Goal: Task Accomplishment & Management: Manage account settings

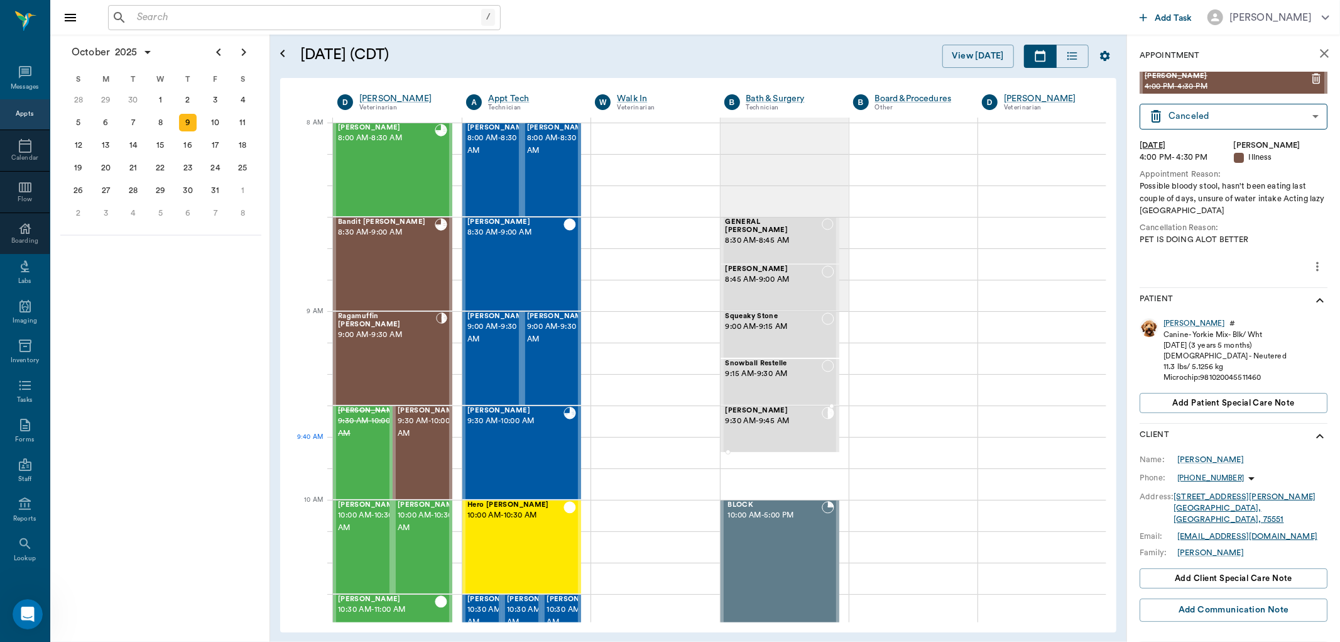
drag, startPoint x: 779, startPoint y: 451, endPoint x: 764, endPoint y: 432, distance: 24.5
click at [778, 451] on div at bounding box center [780, 451] width 119 height 3
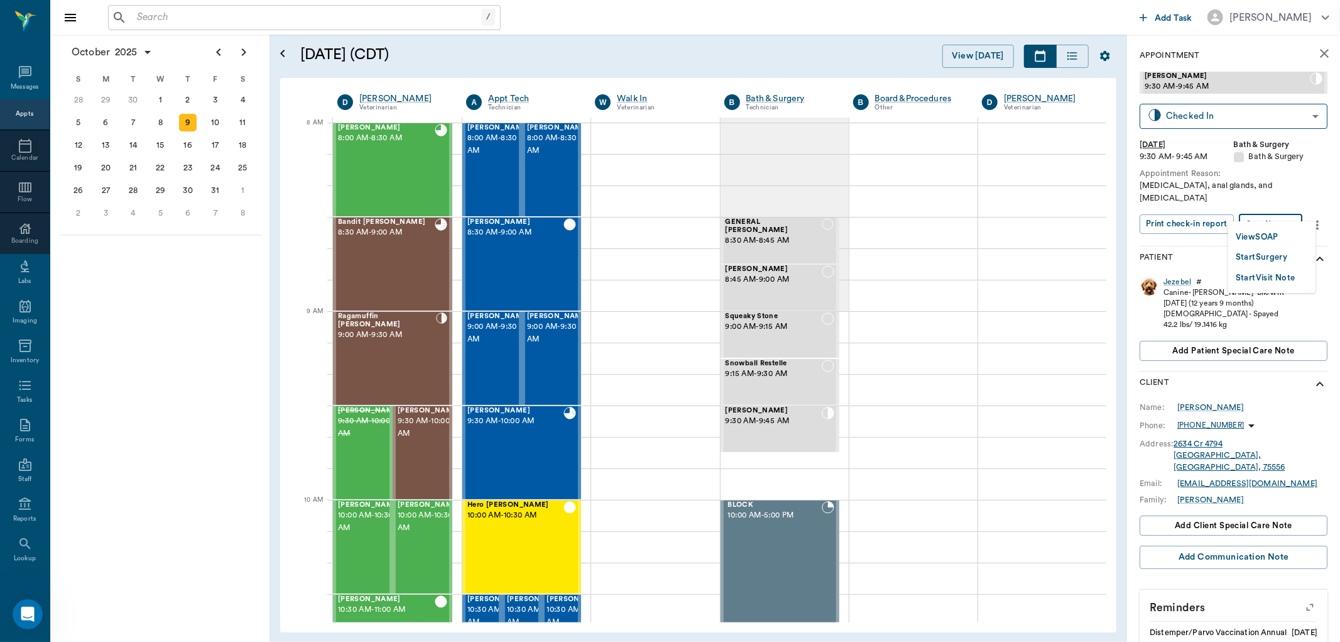
click at [1277, 209] on body "/ ​ Add Task [PERSON_NAME] Nectar Messages Appts Calendar Flow Boarding Labs Im…" at bounding box center [670, 321] width 1340 height 642
click at [1249, 234] on button "View SOAP" at bounding box center [1257, 237] width 43 height 14
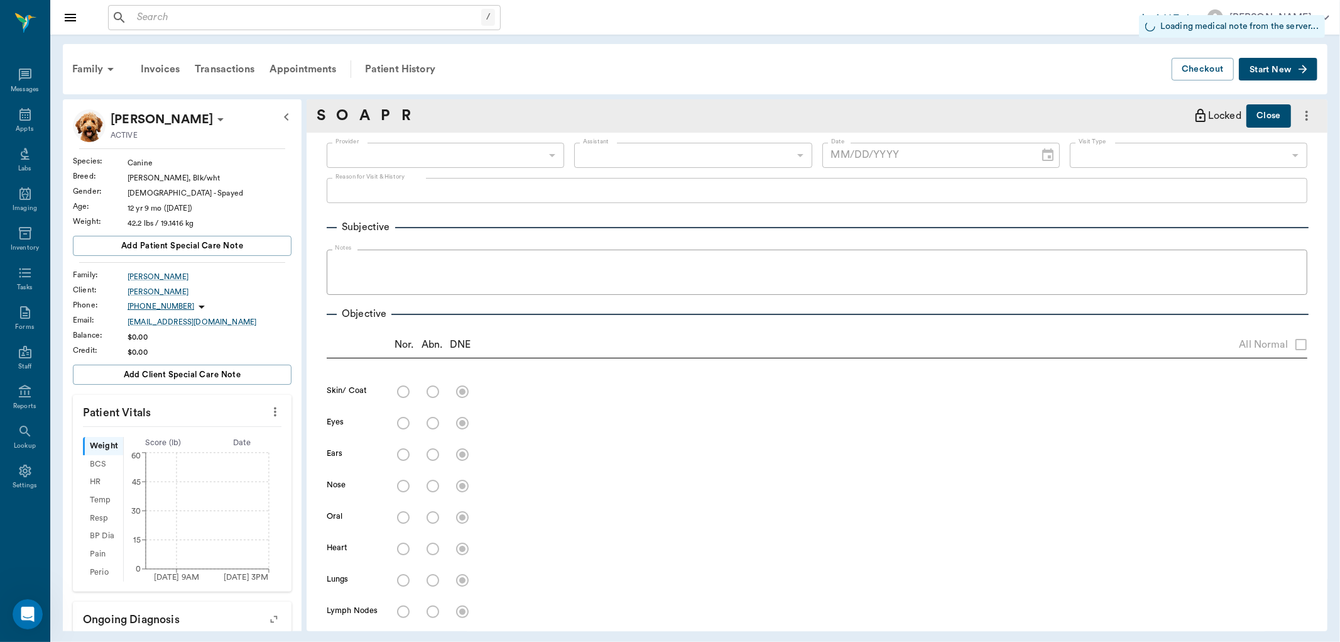
type input "682b670d8bdc6f7f8feef3db"
type input "63ec2f075fda476ae8351a4c"
type input "67479aab0de4f58b269e34fc"
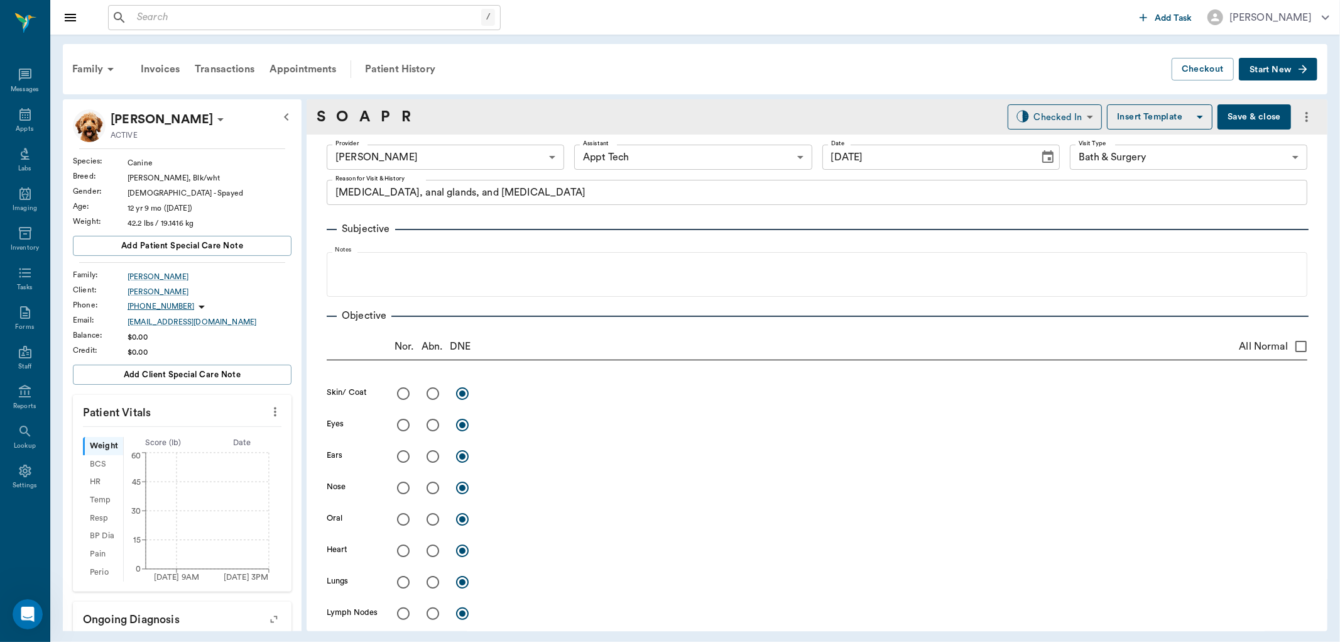
type input "[DATE]"
type textarea "[MEDICAL_DATA], anal glands, and [MEDICAL_DATA]"
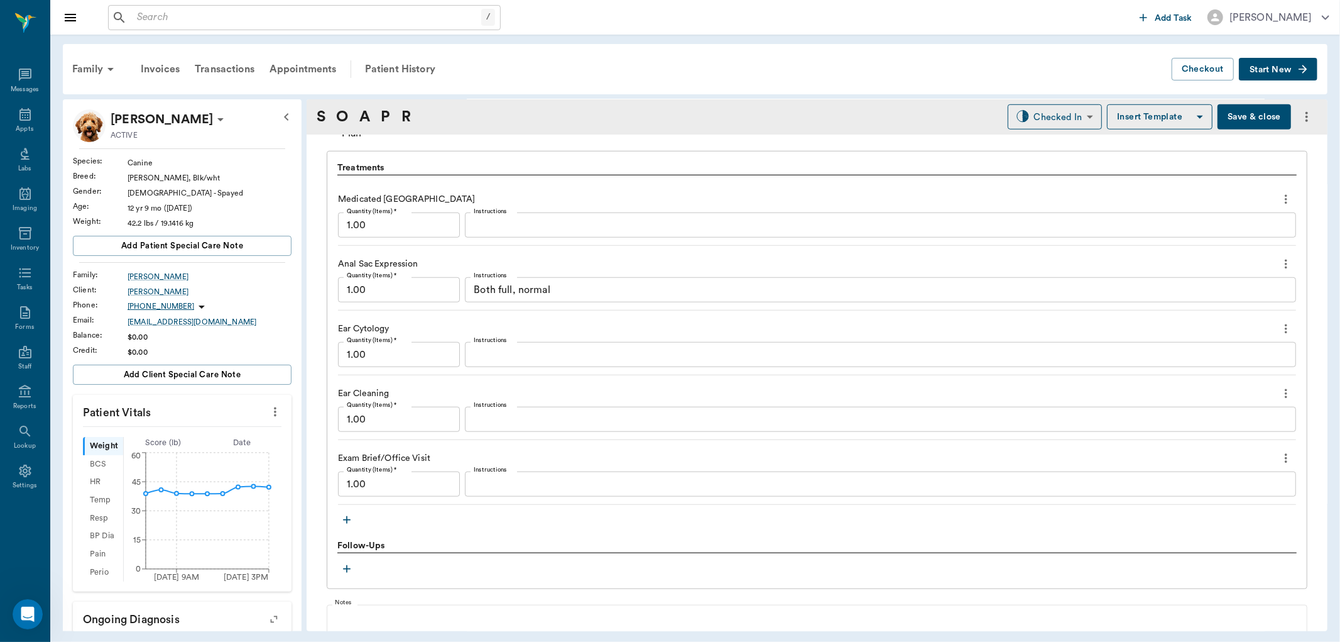
scroll to position [907, 0]
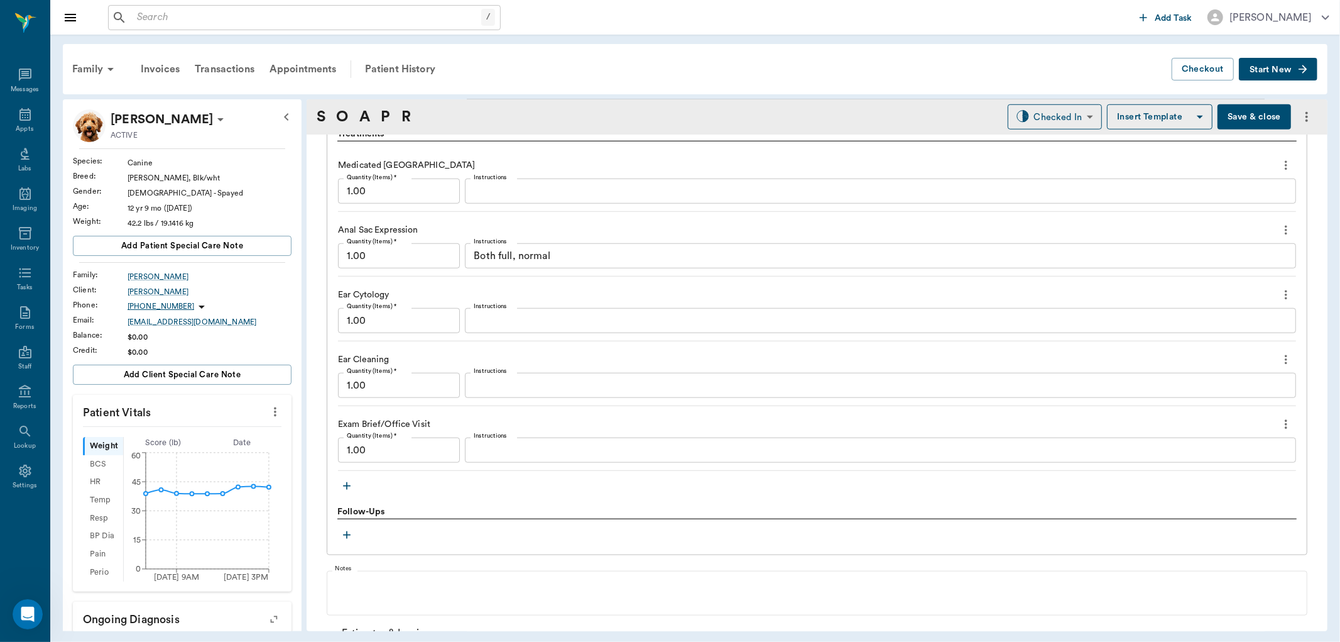
click at [1279, 361] on icon "more" at bounding box center [1286, 359] width 14 height 15
click at [1200, 404] on span "Delete" at bounding box center [1223, 404] width 106 height 13
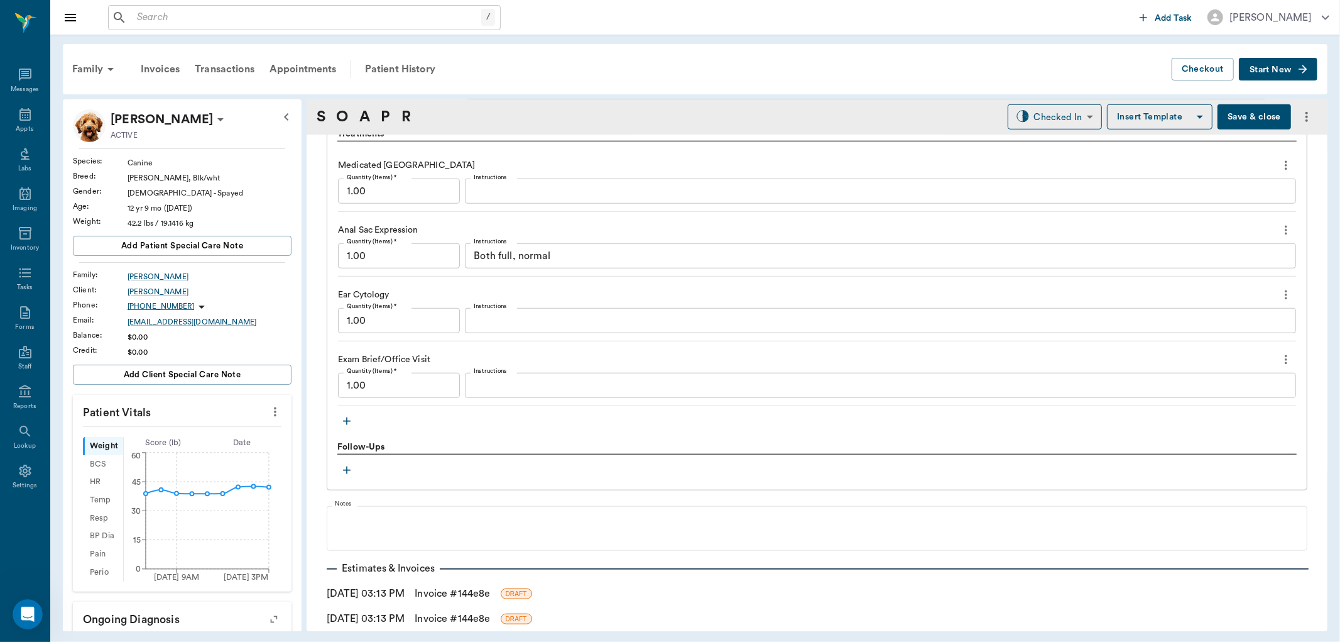
click at [348, 424] on icon "button" at bounding box center [347, 421] width 13 height 13
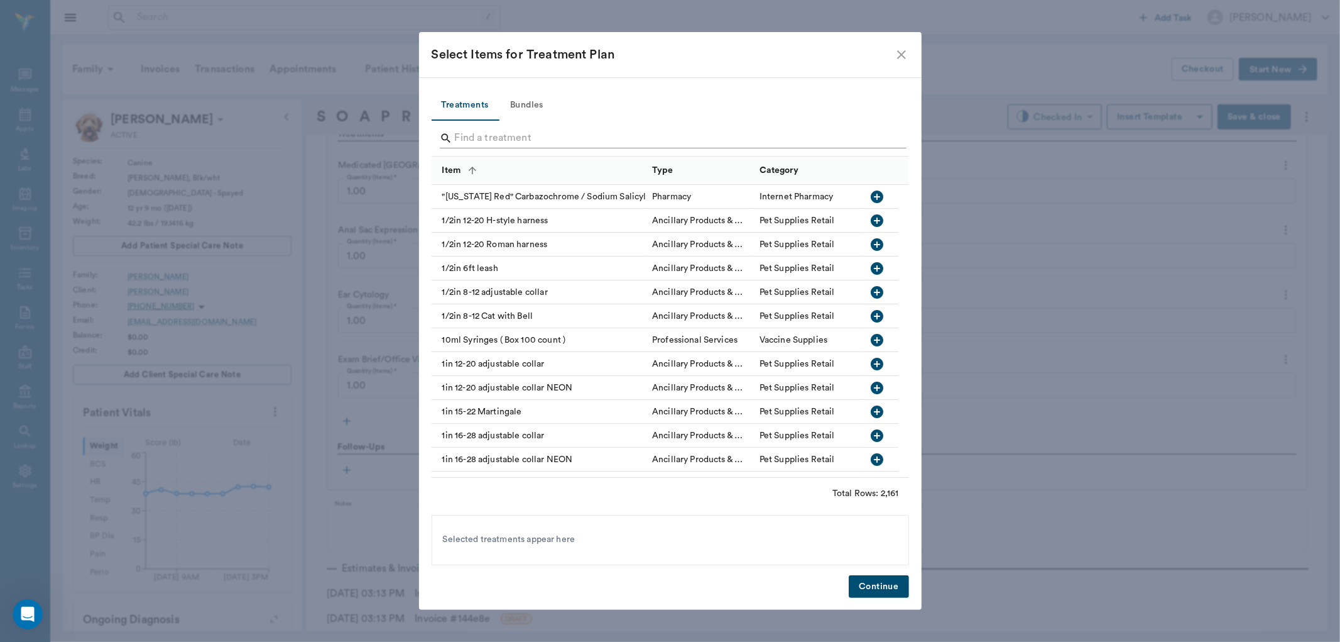
click at [493, 136] on input "Search" at bounding box center [671, 138] width 433 height 20
click at [500, 138] on input "Search" at bounding box center [671, 138] width 433 height 20
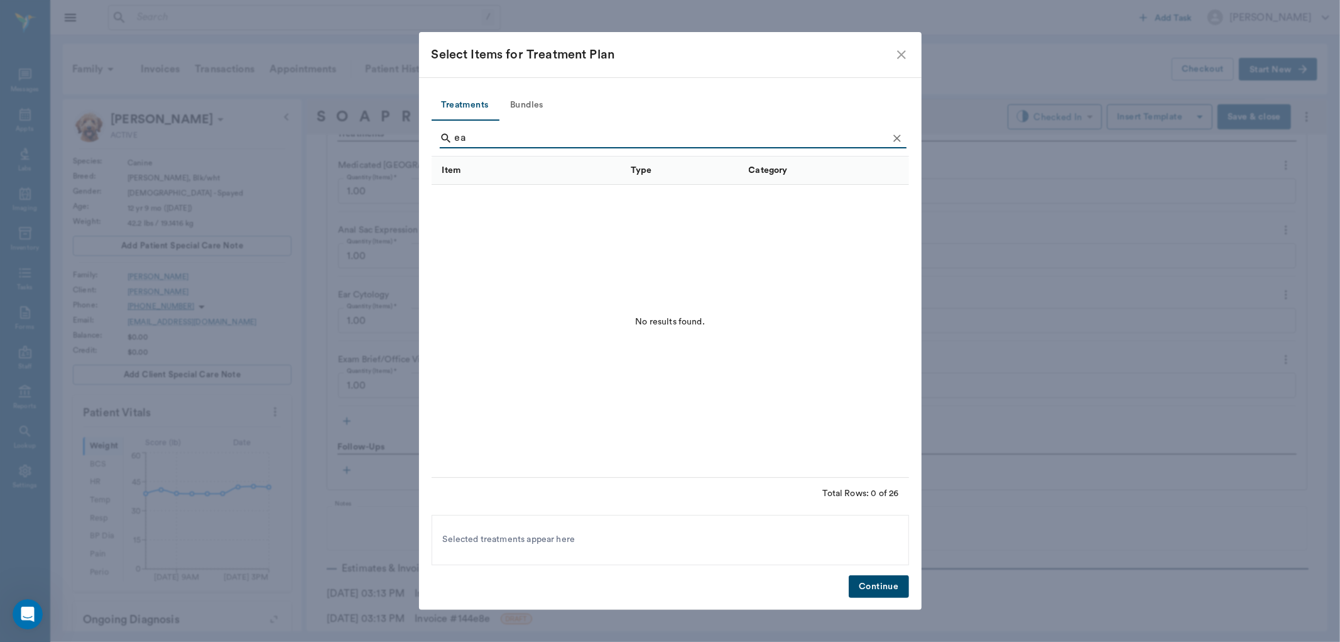
type input "e"
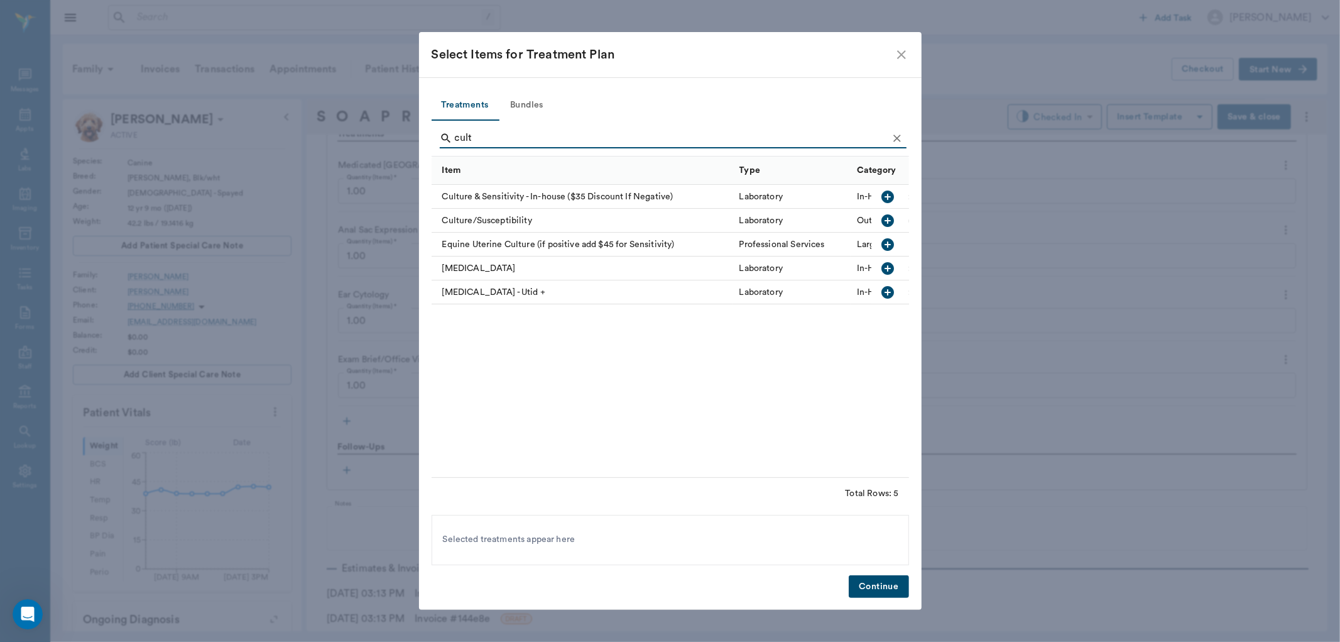
type input "cult"
click at [889, 196] on icon "button" at bounding box center [887, 196] width 15 height 15
click at [873, 580] on button "Continue" at bounding box center [879, 586] width 60 height 23
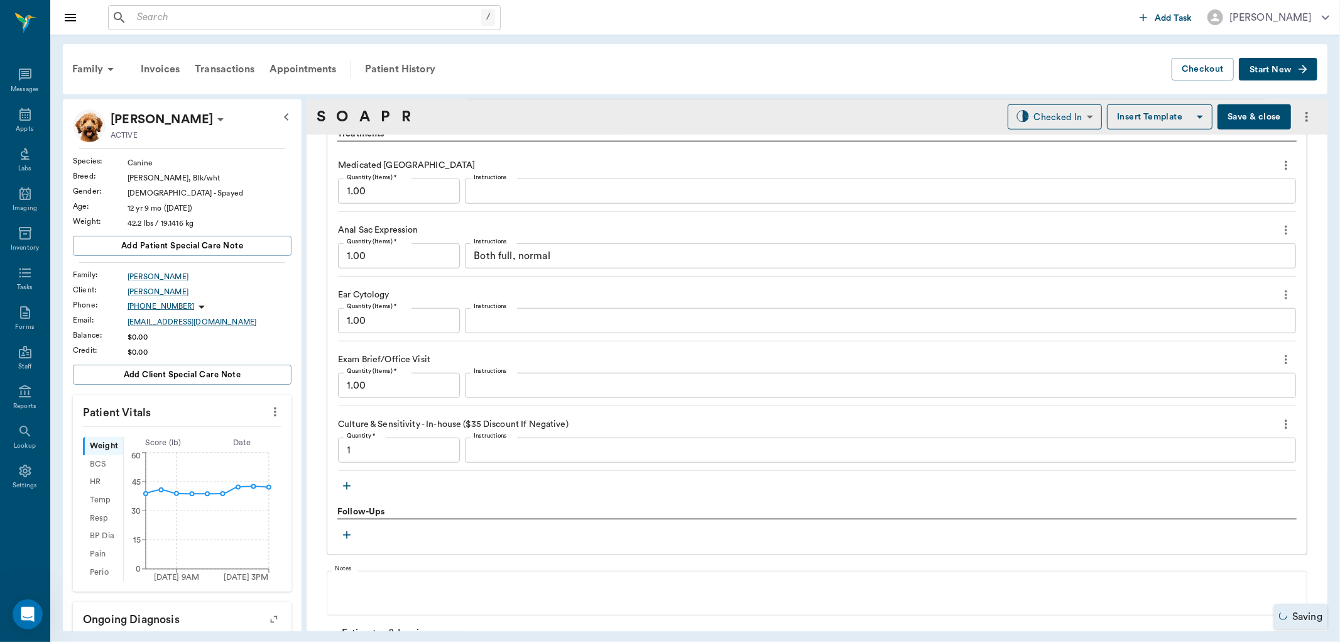
type input "1.00"
click at [1279, 293] on icon "more" at bounding box center [1286, 294] width 14 height 15
click at [1195, 337] on span "Delete" at bounding box center [1223, 339] width 106 height 13
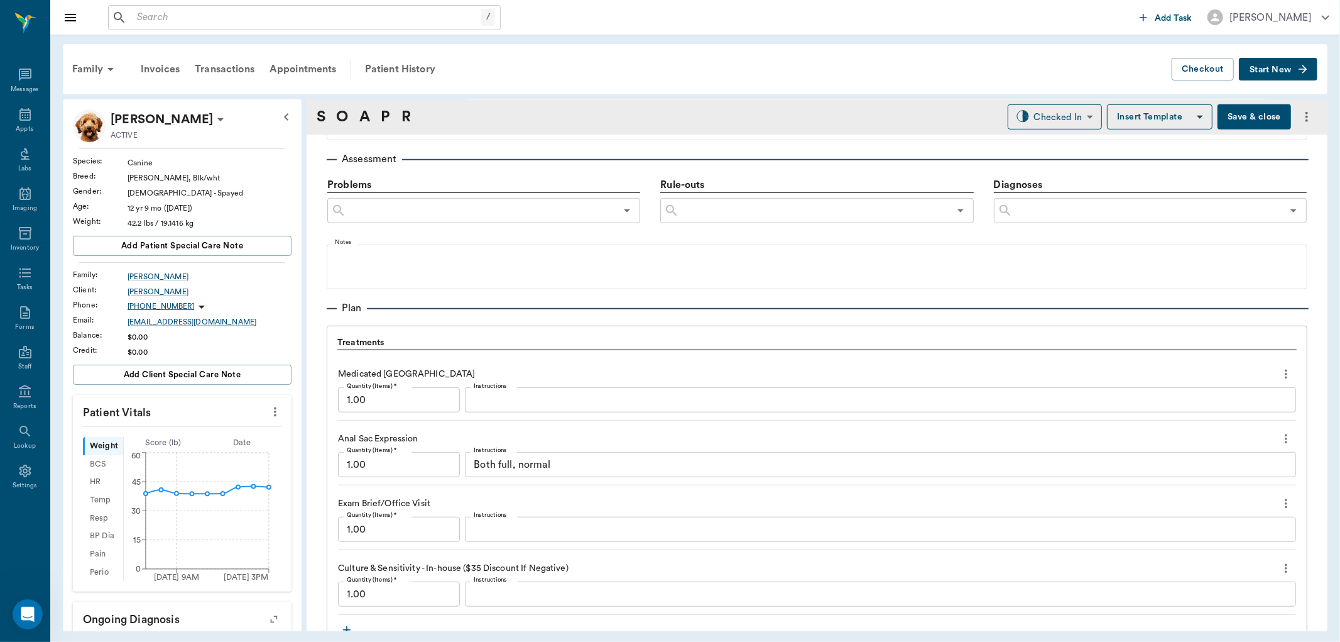
scroll to position [768, 0]
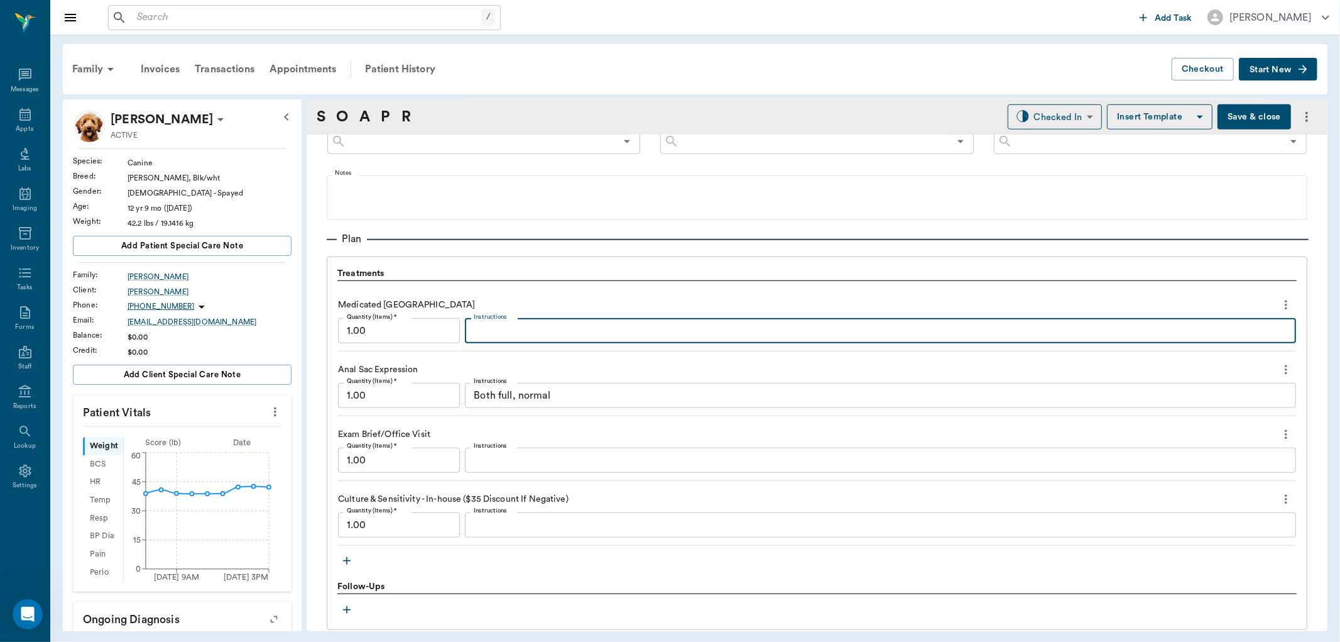
click at [474, 324] on textarea "Instructions" at bounding box center [881, 331] width 814 height 14
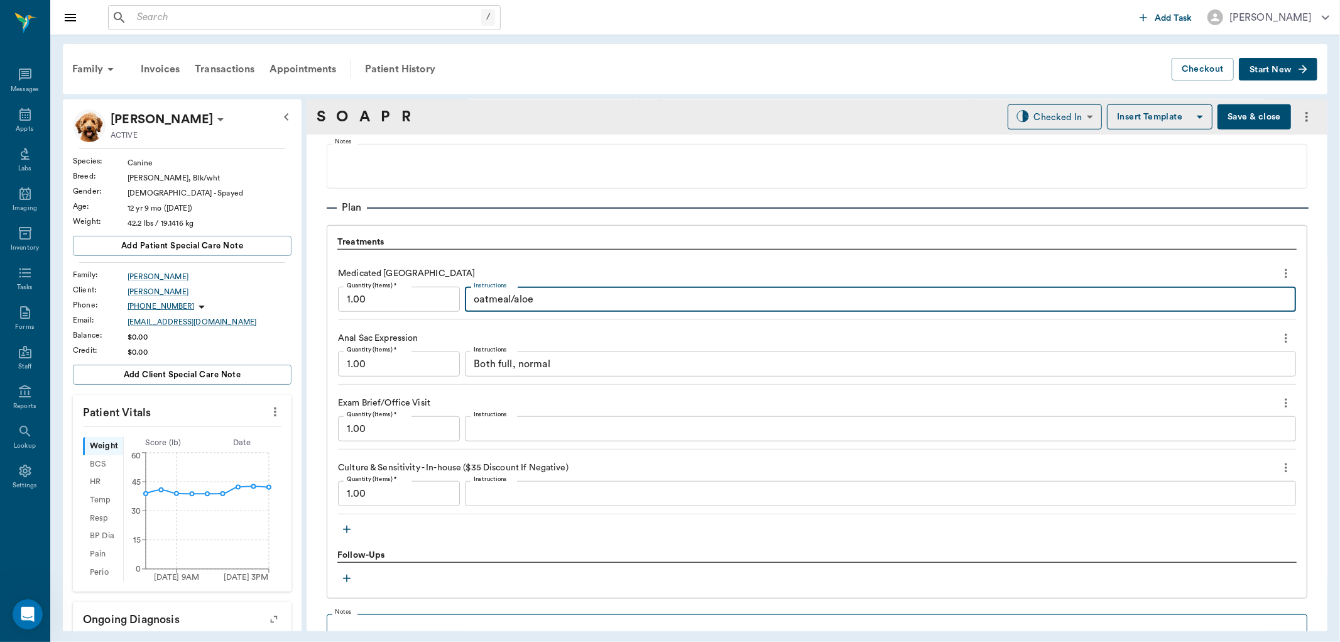
scroll to position [775, 0]
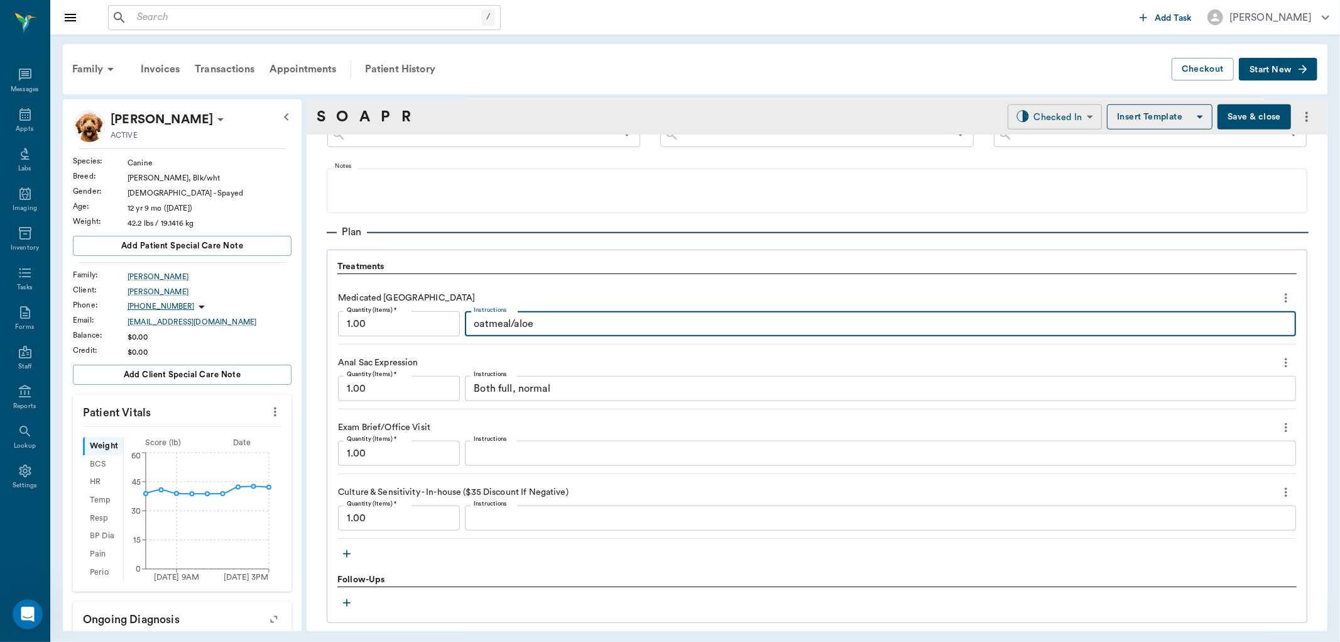
type textarea "oatmeal/aloe"
click at [1039, 120] on body "/ ​ Add Task [PERSON_NAME] Nectar Messages Appts Labs Imaging Inventory Tasks F…" at bounding box center [670, 321] width 1340 height 642
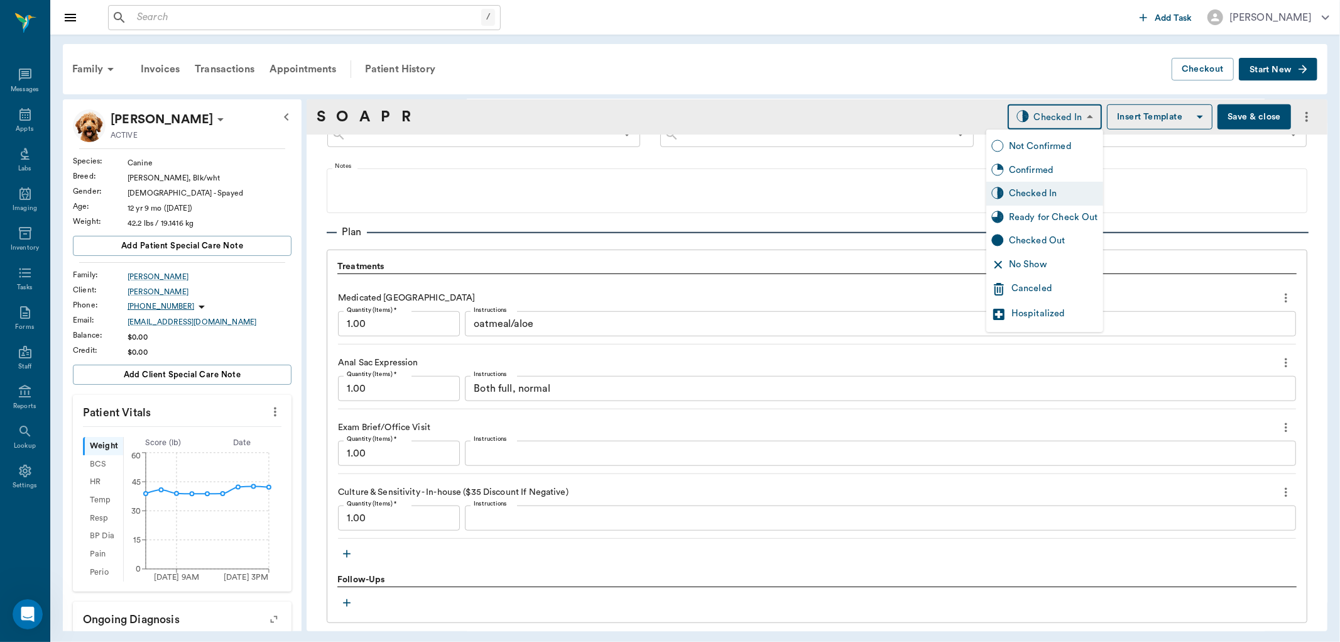
click at [1029, 219] on div "Ready for Check Out" at bounding box center [1053, 218] width 89 height 14
type input "READY_TO_CHECKOUT"
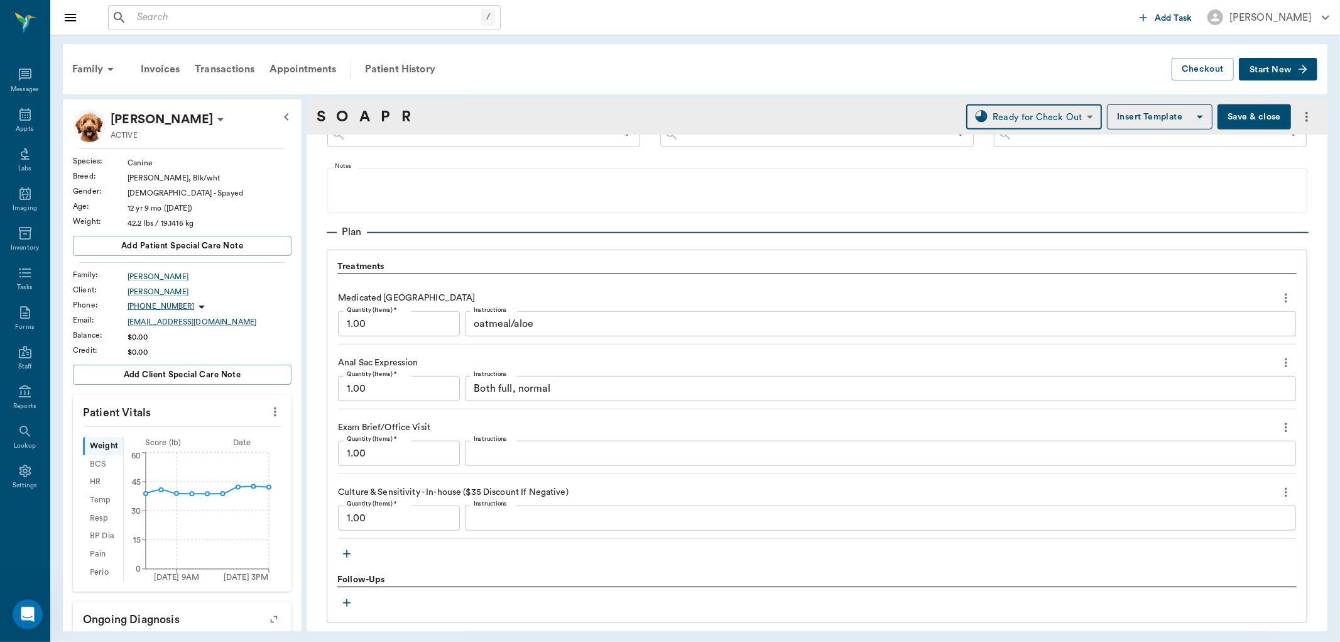
scroll to position [984, 0]
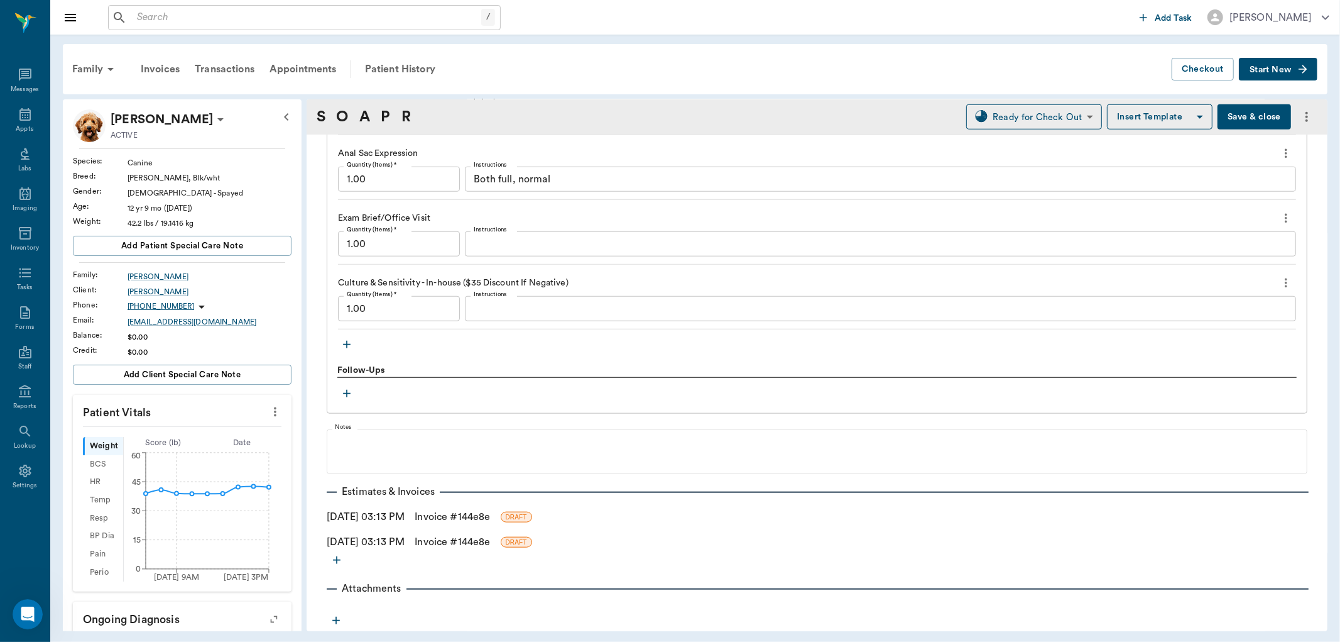
click at [451, 513] on link "Invoice # 144e8e" at bounding box center [452, 516] width 75 height 15
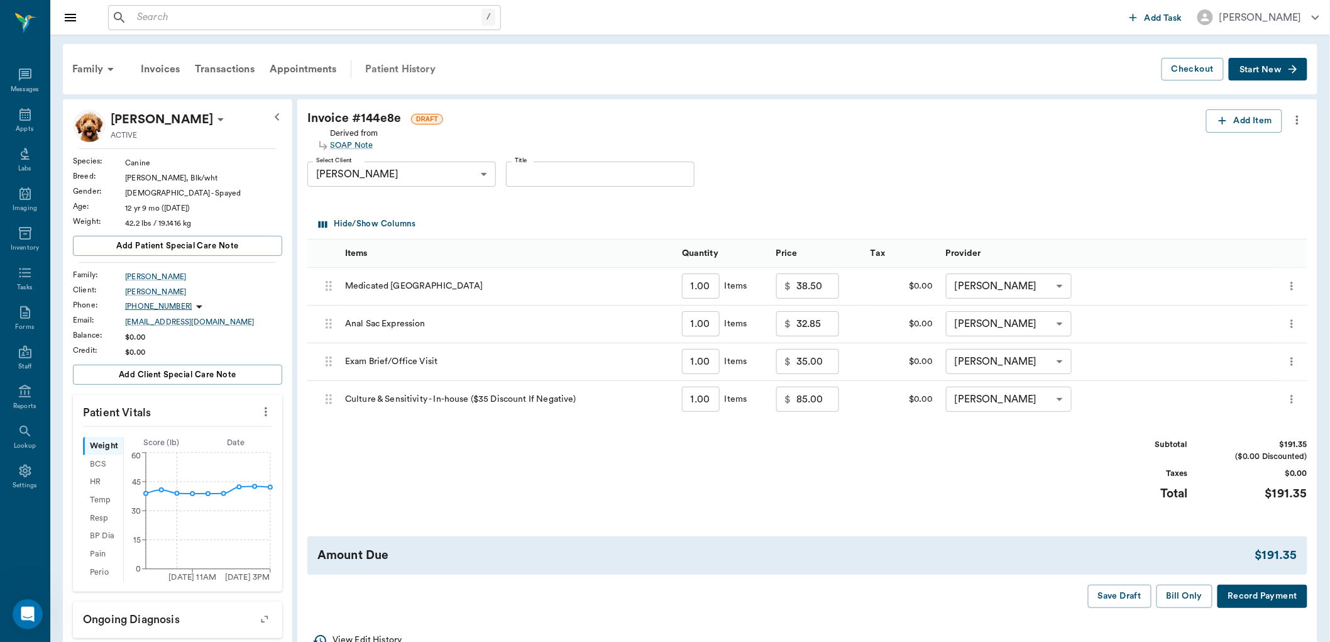
click at [405, 60] on div "Patient History" at bounding box center [400, 69] width 85 height 30
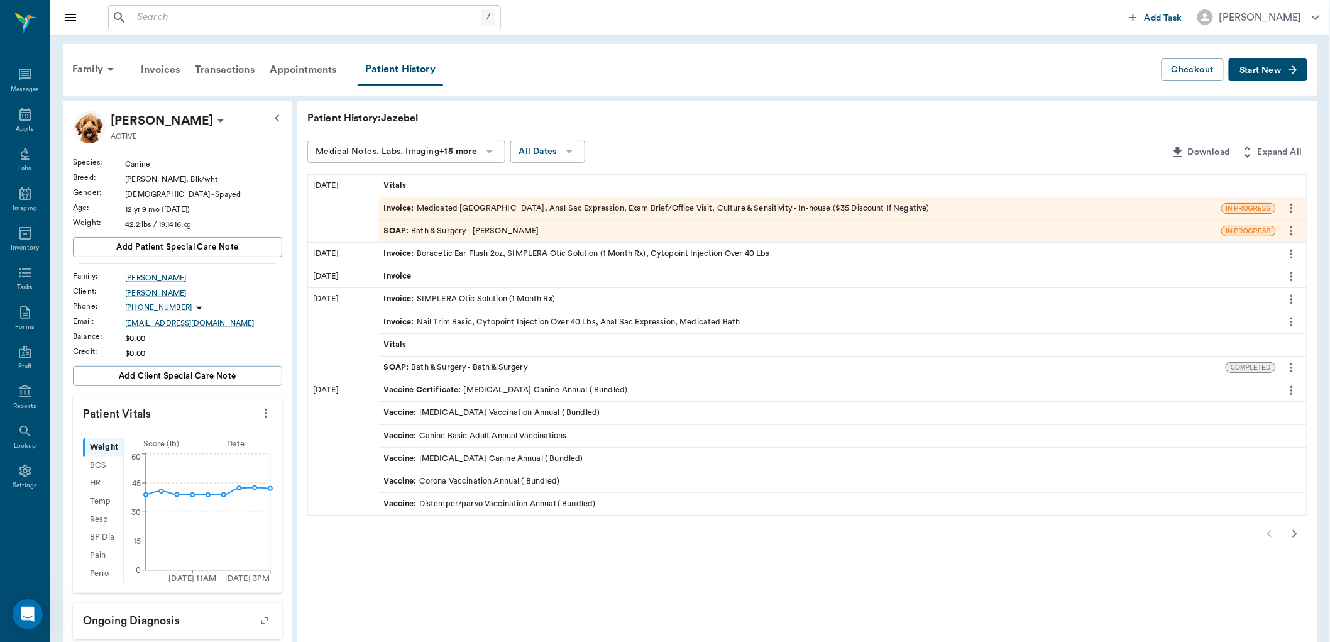
click at [399, 227] on span "SOAP :" at bounding box center [398, 231] width 28 height 12
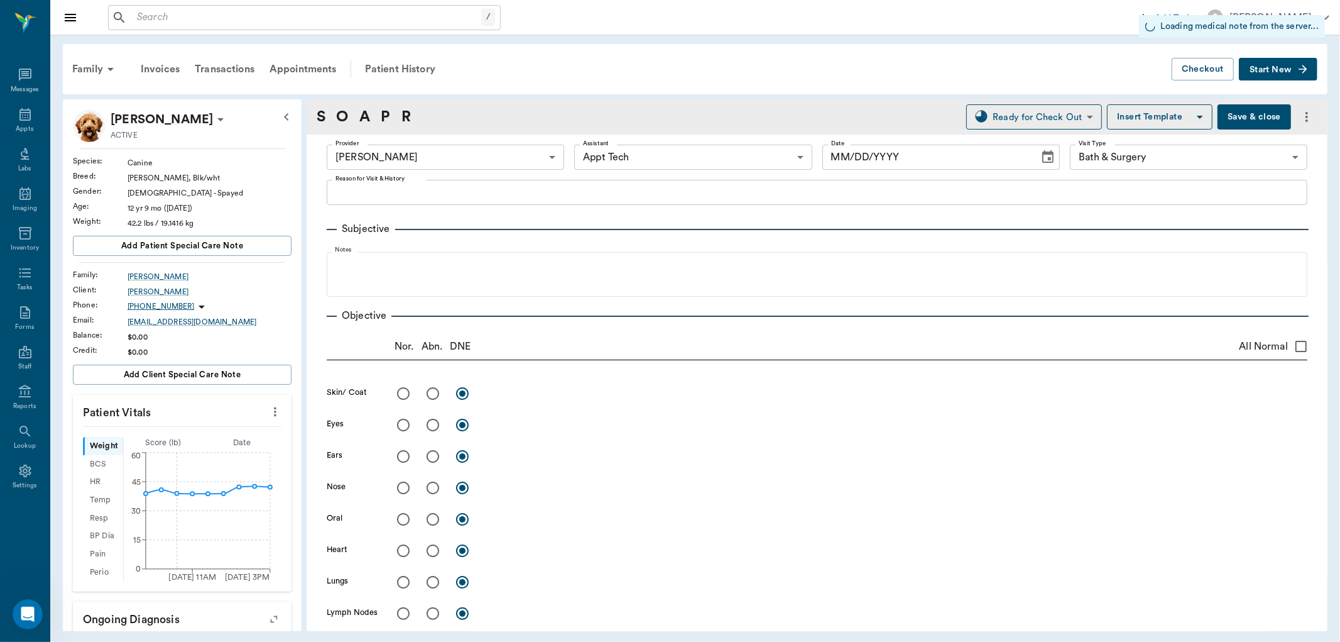
type input "682b670d8bdc6f7f8feef3db"
type input "63ec2f075fda476ae8351a4c"
type input "67479aab0de4f58b269e34fc"
type input "[DATE]"
type textarea "[MEDICAL_DATA], anal glands, and [MEDICAL_DATA]"
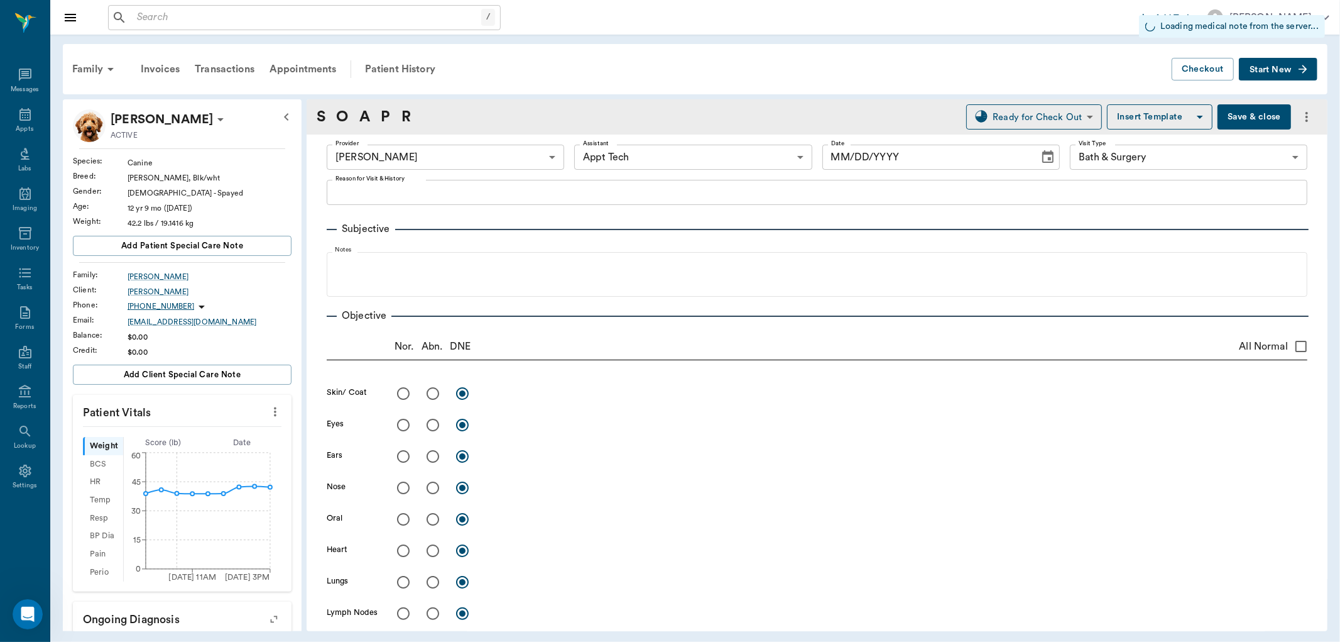
type input "1.00"
type textarea "oatmeal/aloe"
type input "1.00"
type textarea "Both full, normal"
type input "1.00"
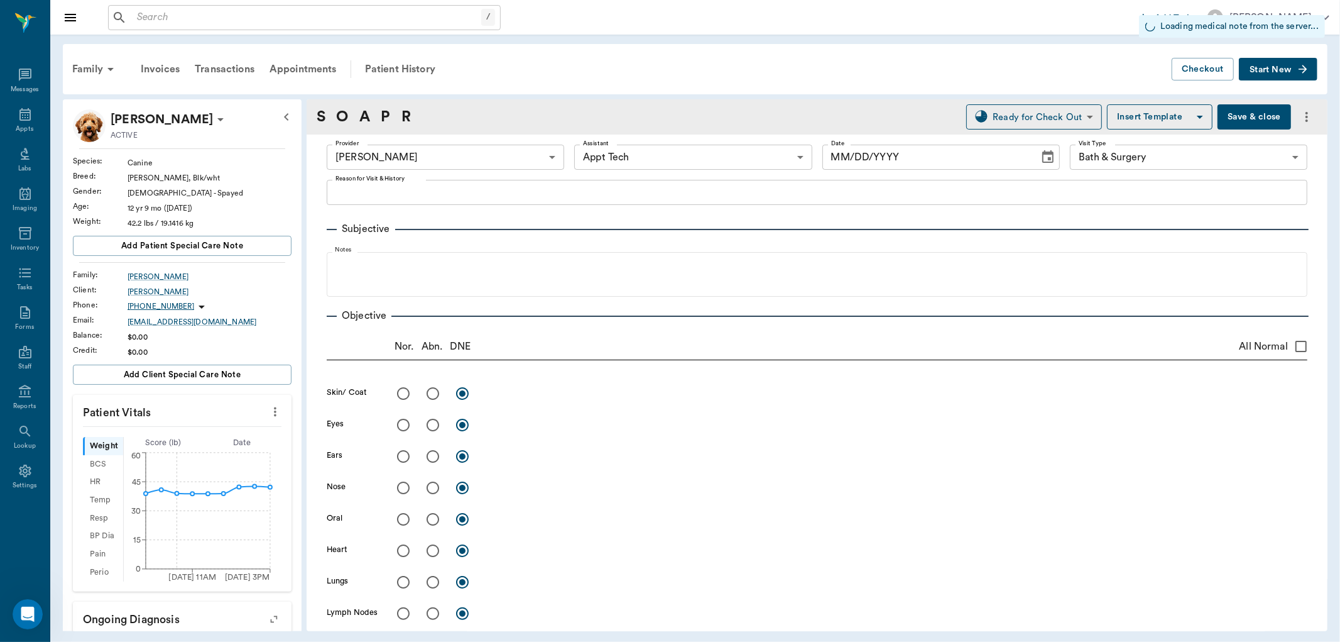
type input "1.00"
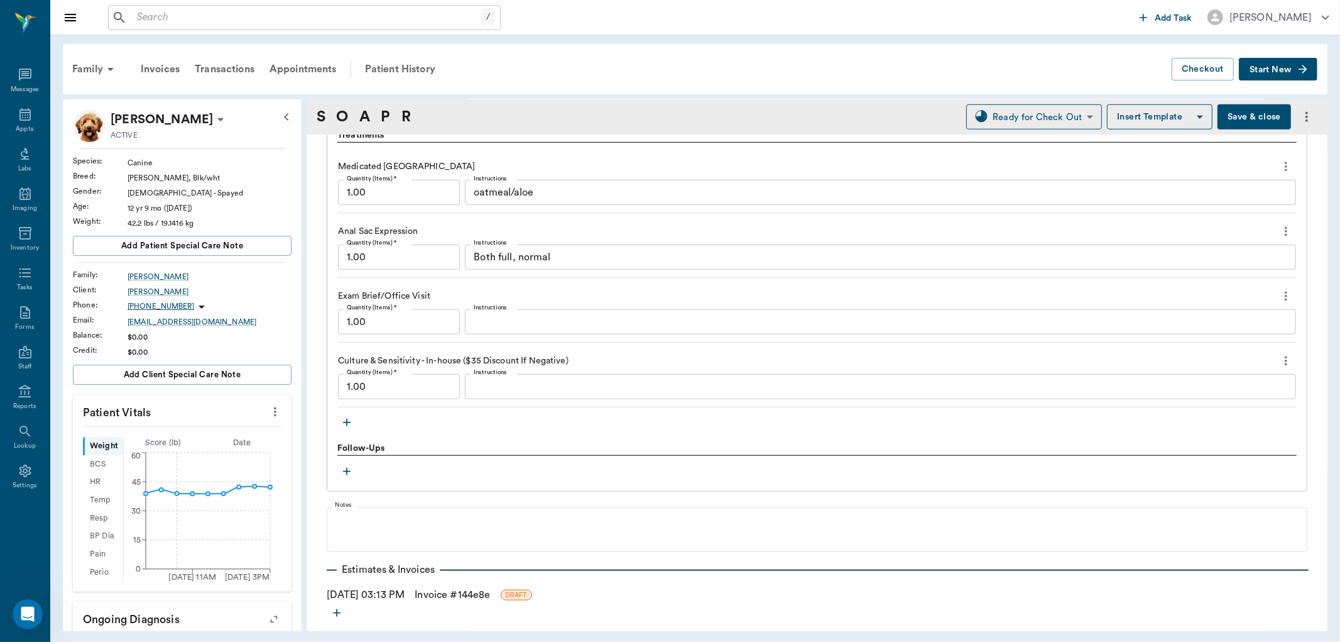
scroll to position [959, 0]
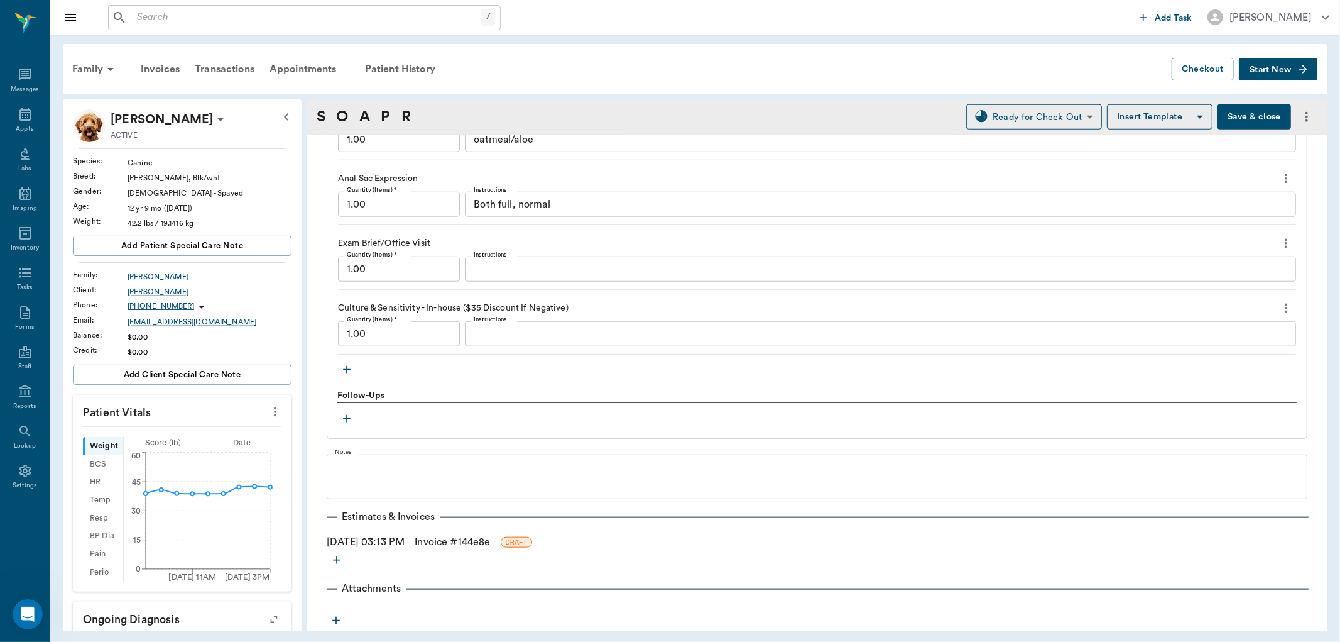
click at [517, 536] on div "[DATE] 03:13 PM Invoice # 144e8e DRAFT" at bounding box center [817, 541] width 981 height 15
click at [490, 539] on link "Invoice # 144e8e" at bounding box center [452, 541] width 75 height 15
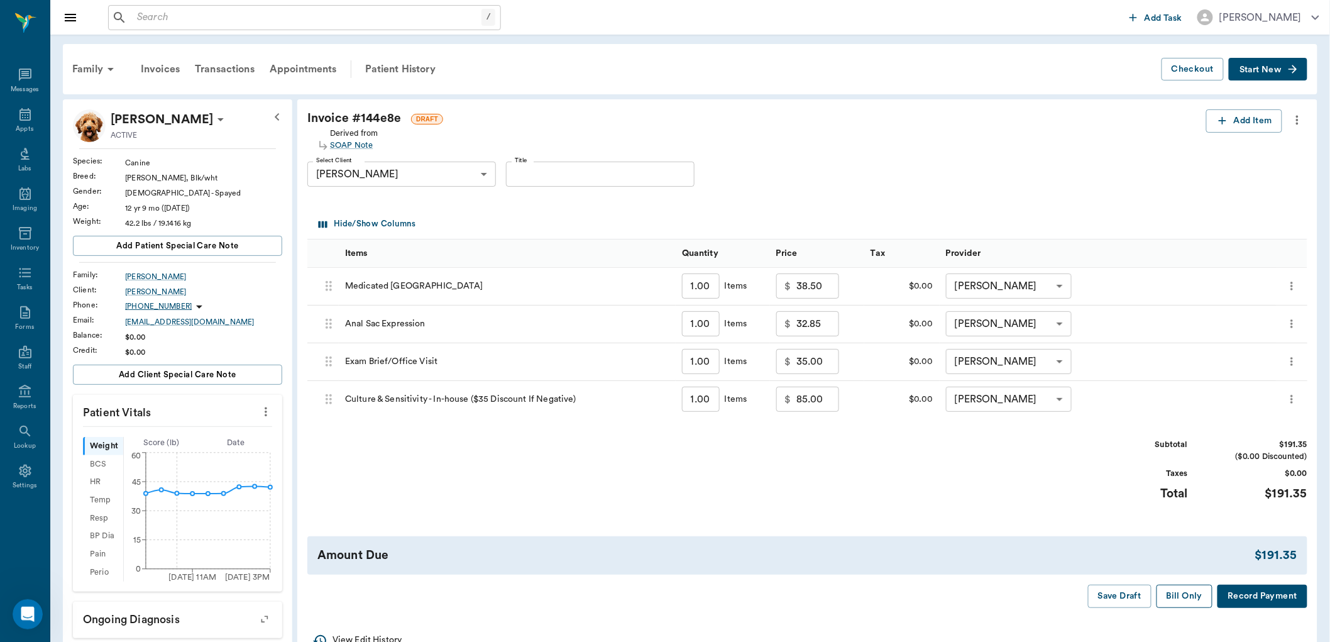
click at [1169, 600] on button "Bill Only" at bounding box center [1184, 595] width 57 height 23
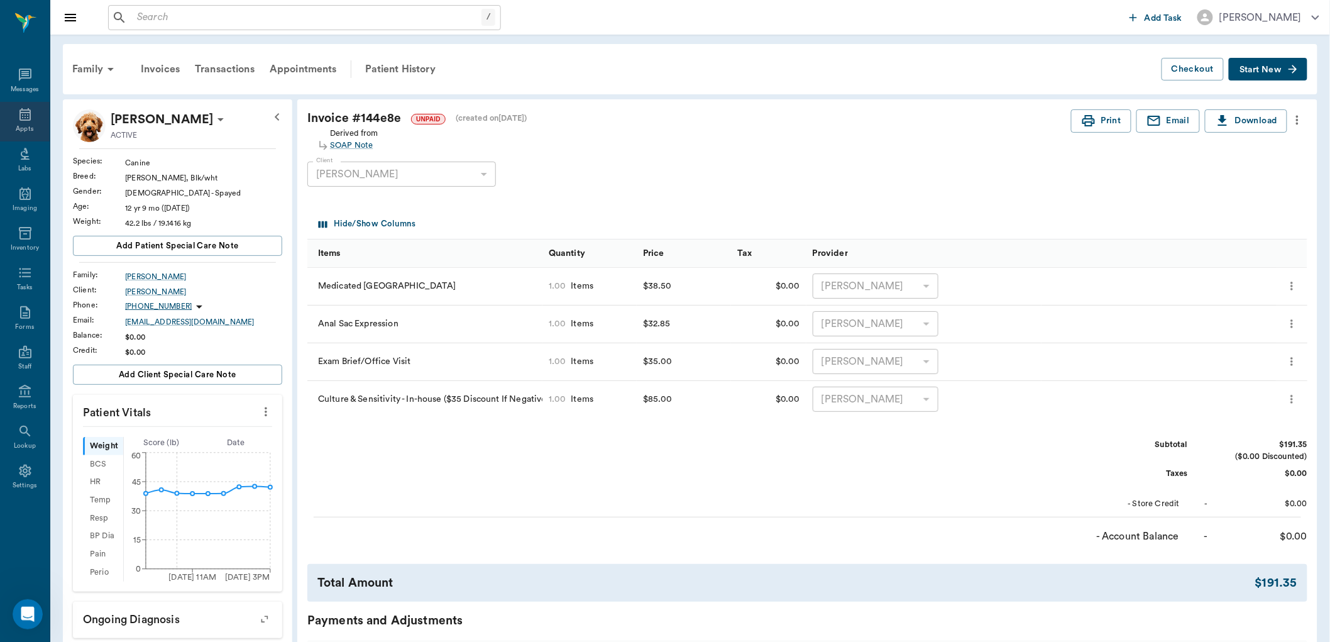
click at [18, 121] on icon at bounding box center [25, 114] width 15 height 15
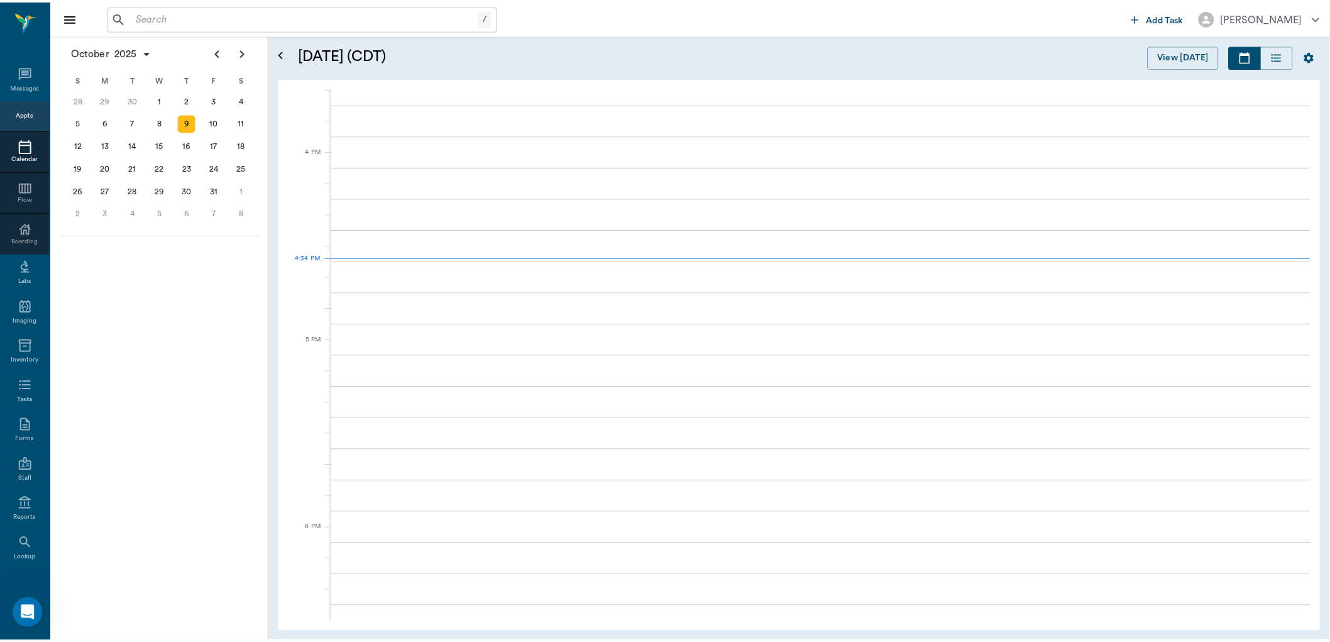
scroll to position [1511, 0]
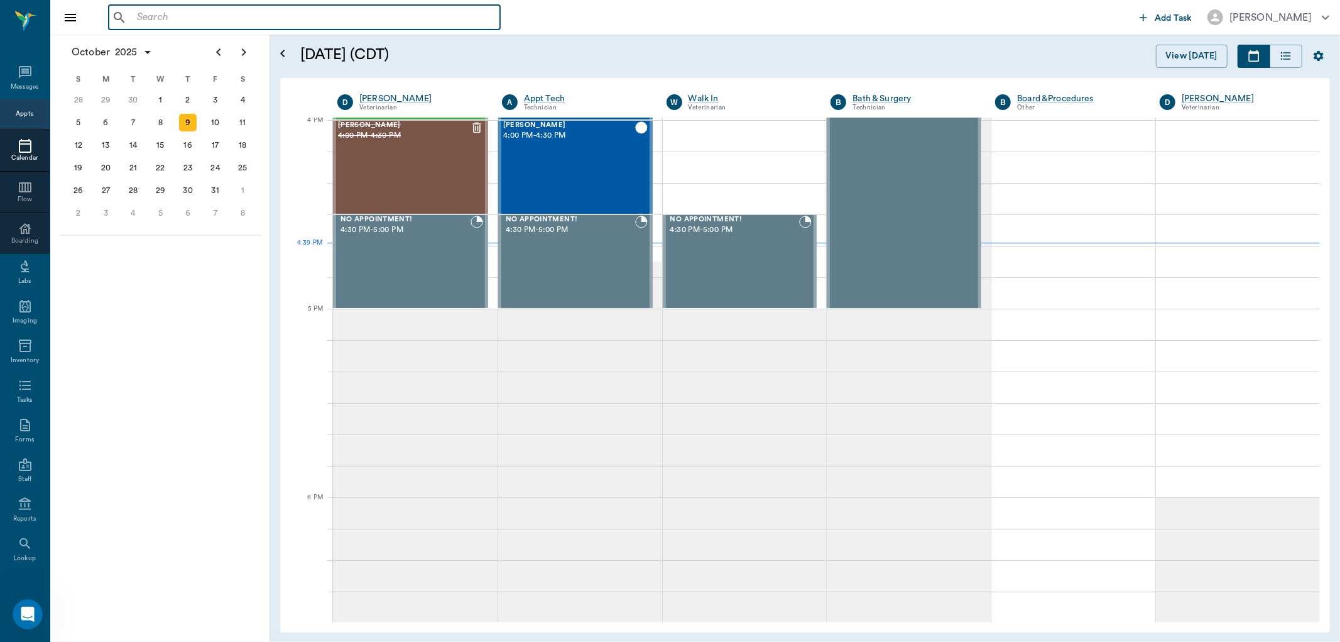
click at [195, 25] on input "text" at bounding box center [313, 18] width 363 height 18
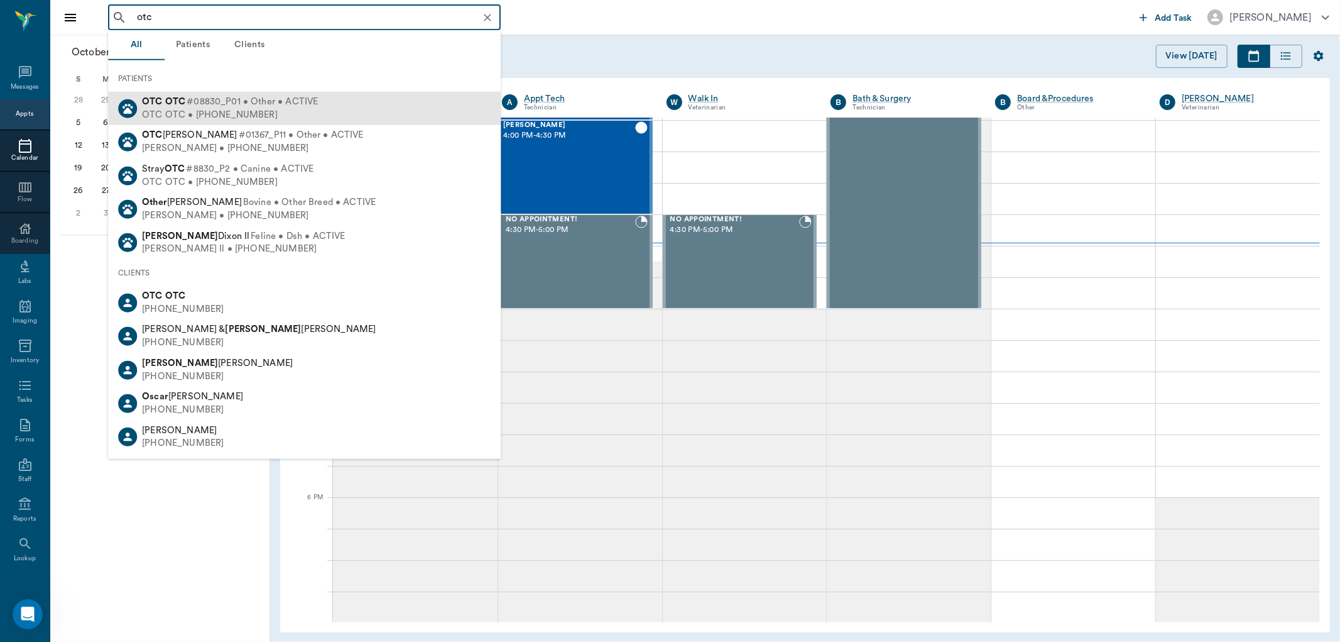
click at [234, 104] on span "#08830_P01 • Other • ACTIVE" at bounding box center [252, 102] width 131 height 13
type input "otc"
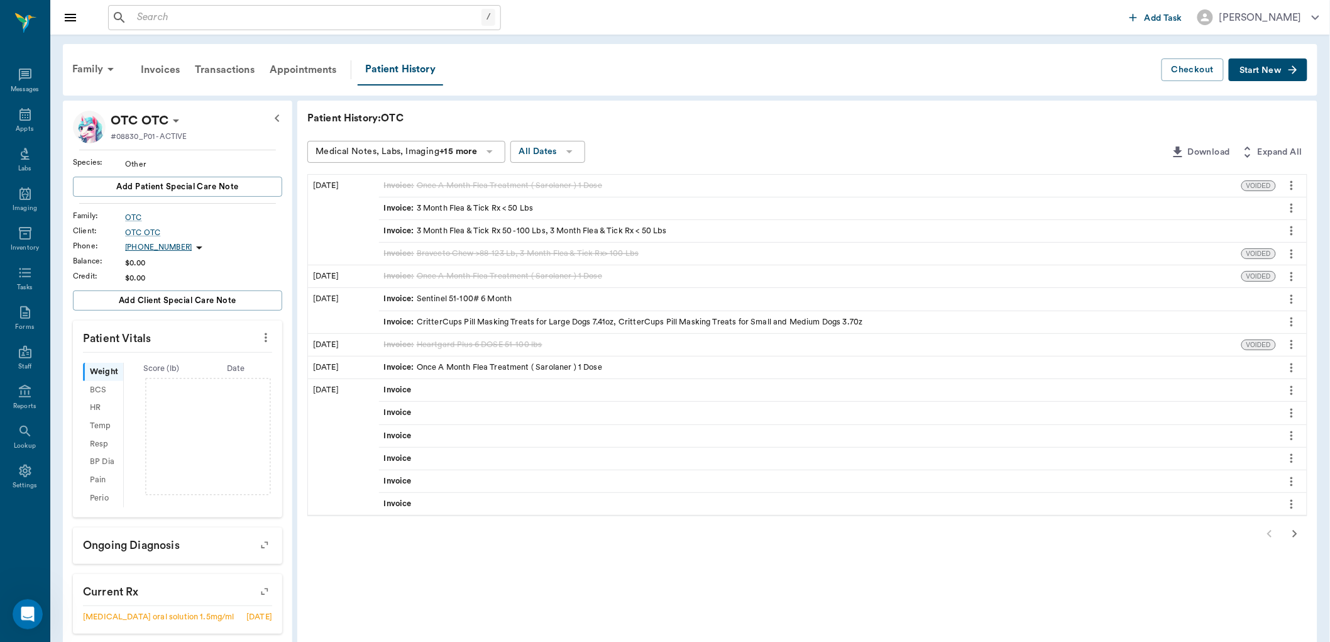
click at [1259, 70] on span "Start New" at bounding box center [1260, 70] width 42 height 0
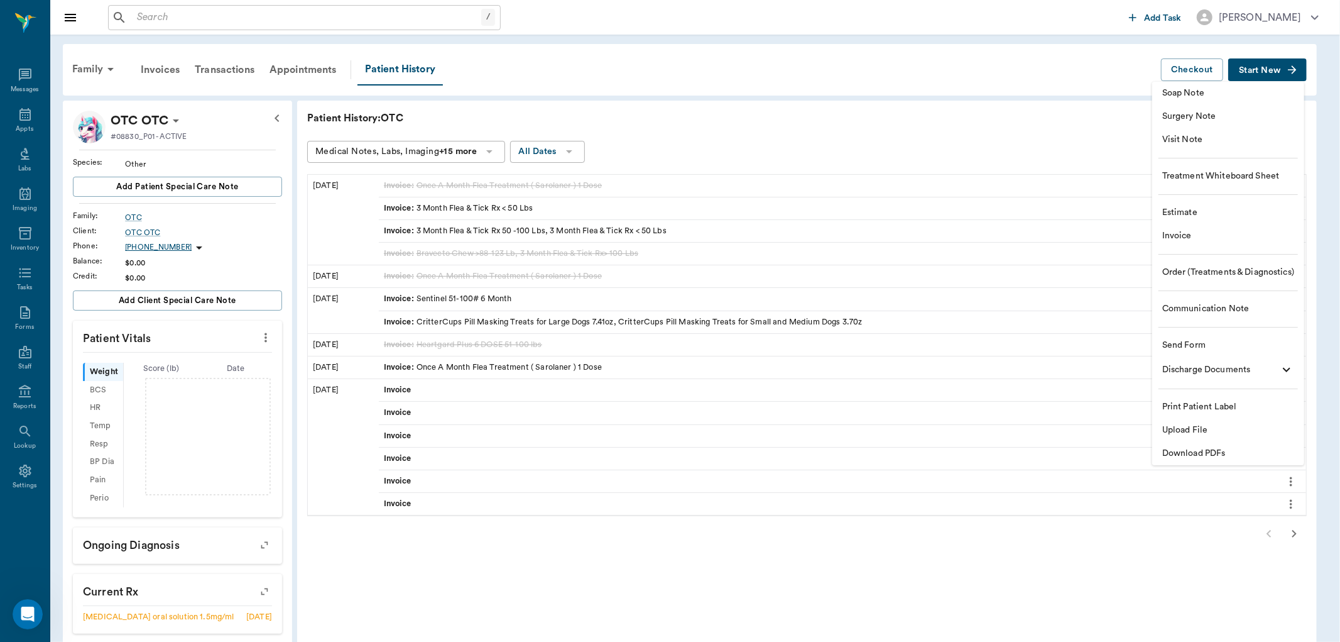
click at [1180, 212] on span "Estimate" at bounding box center [1229, 212] width 132 height 13
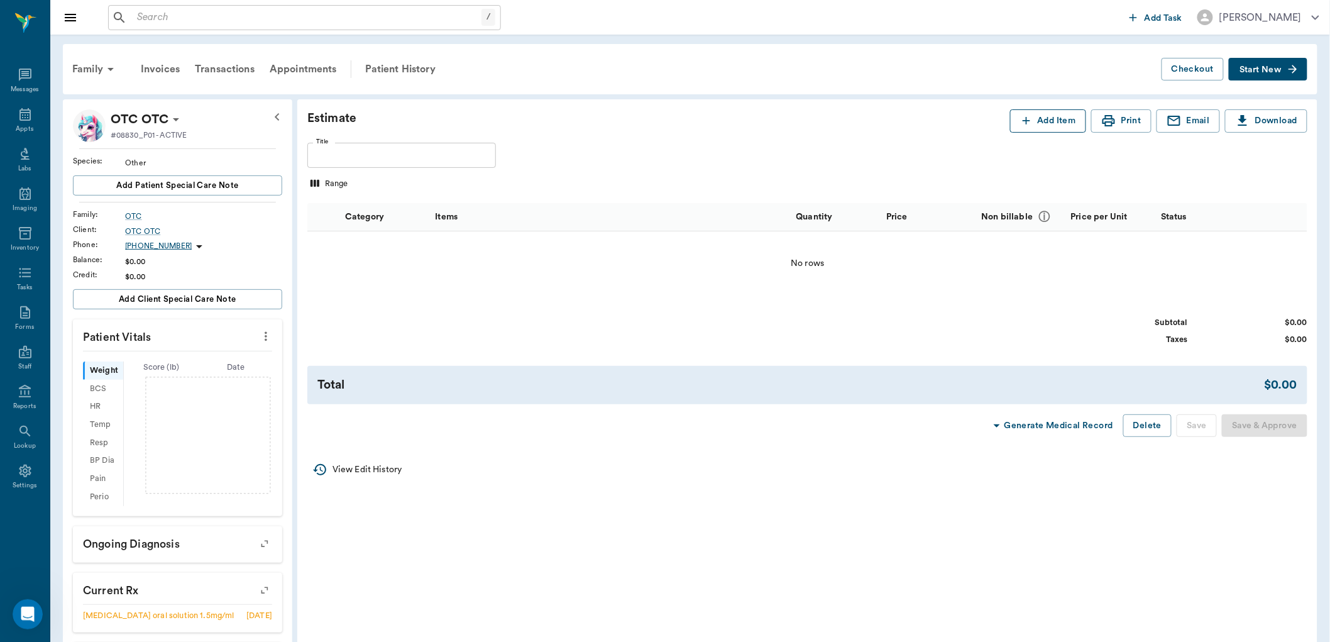
click at [1056, 122] on button "Add Item" at bounding box center [1048, 120] width 76 height 23
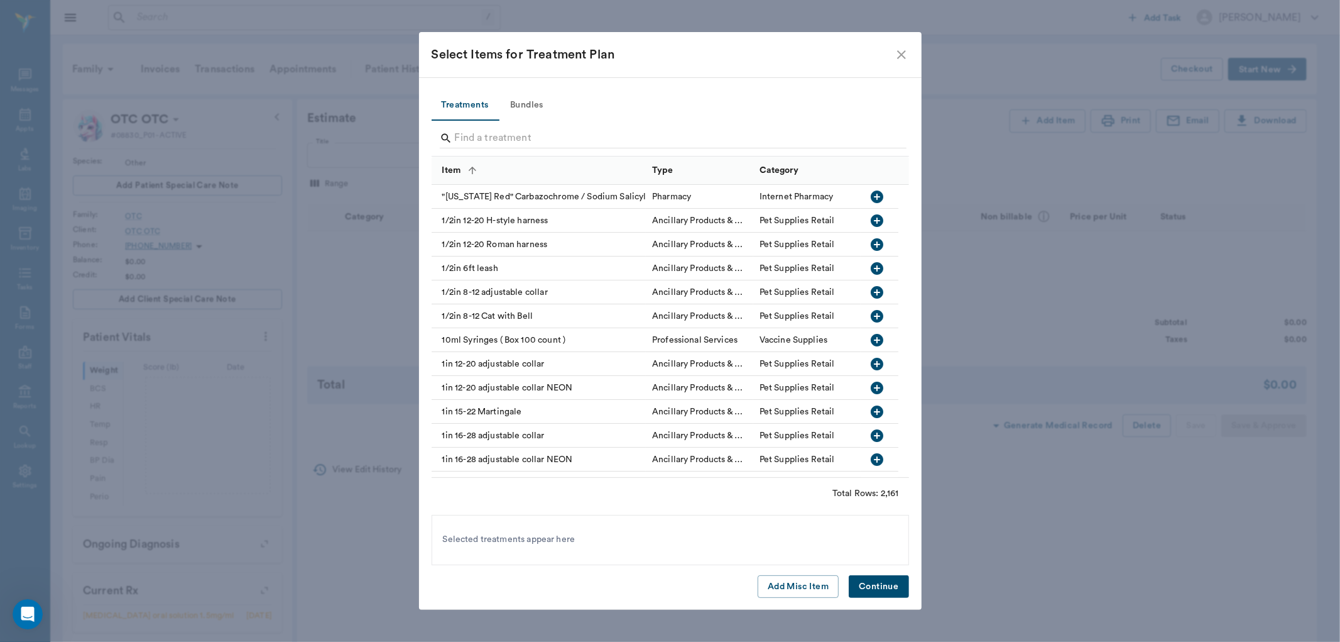
click at [532, 101] on button "Bundles" at bounding box center [527, 105] width 57 height 30
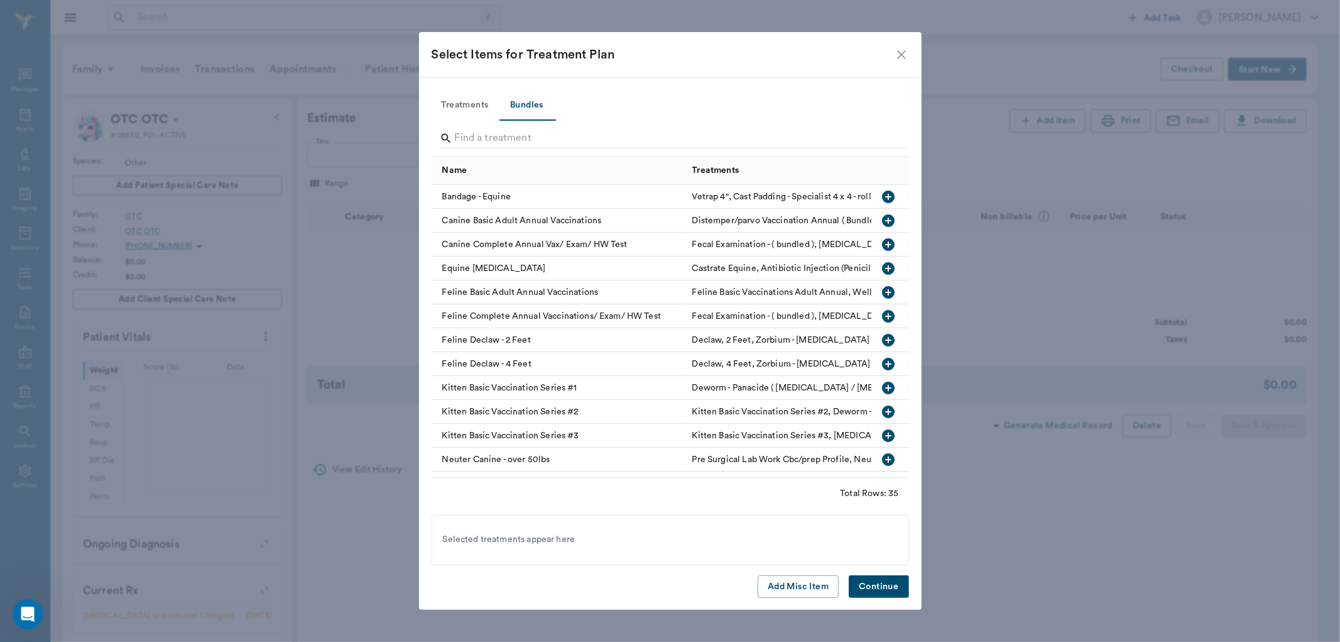
click at [882, 217] on icon "button" at bounding box center [888, 220] width 13 height 13
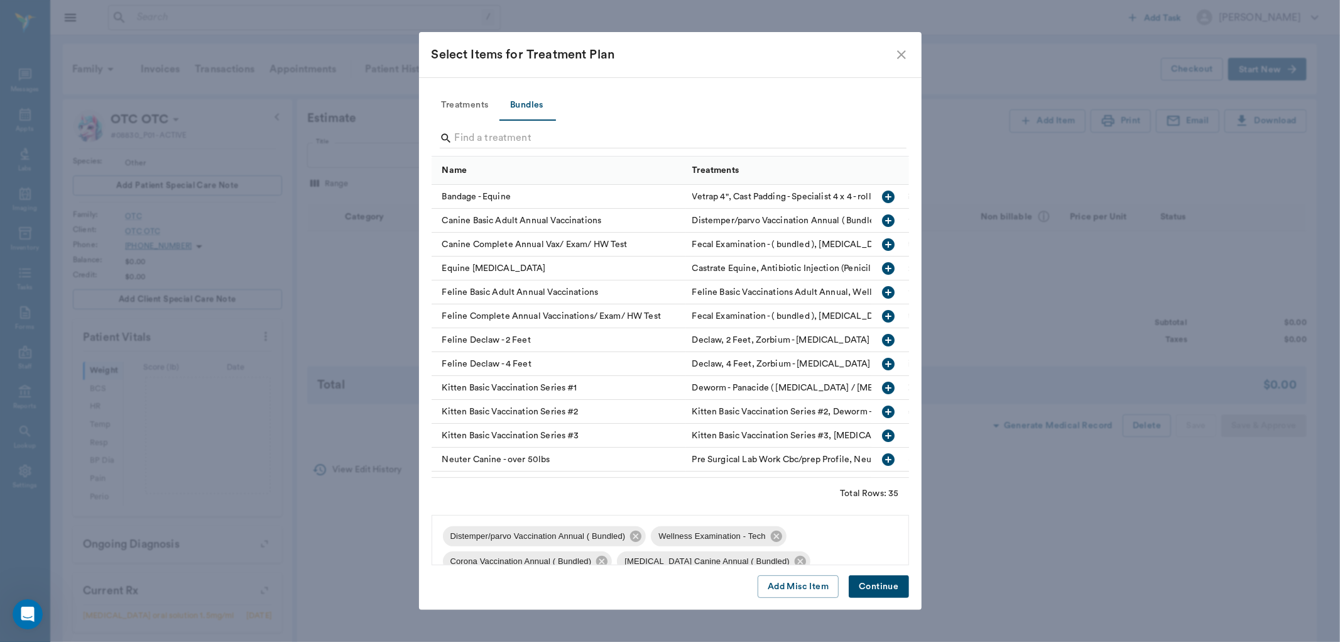
click at [880, 581] on button "Continue" at bounding box center [879, 586] width 60 height 23
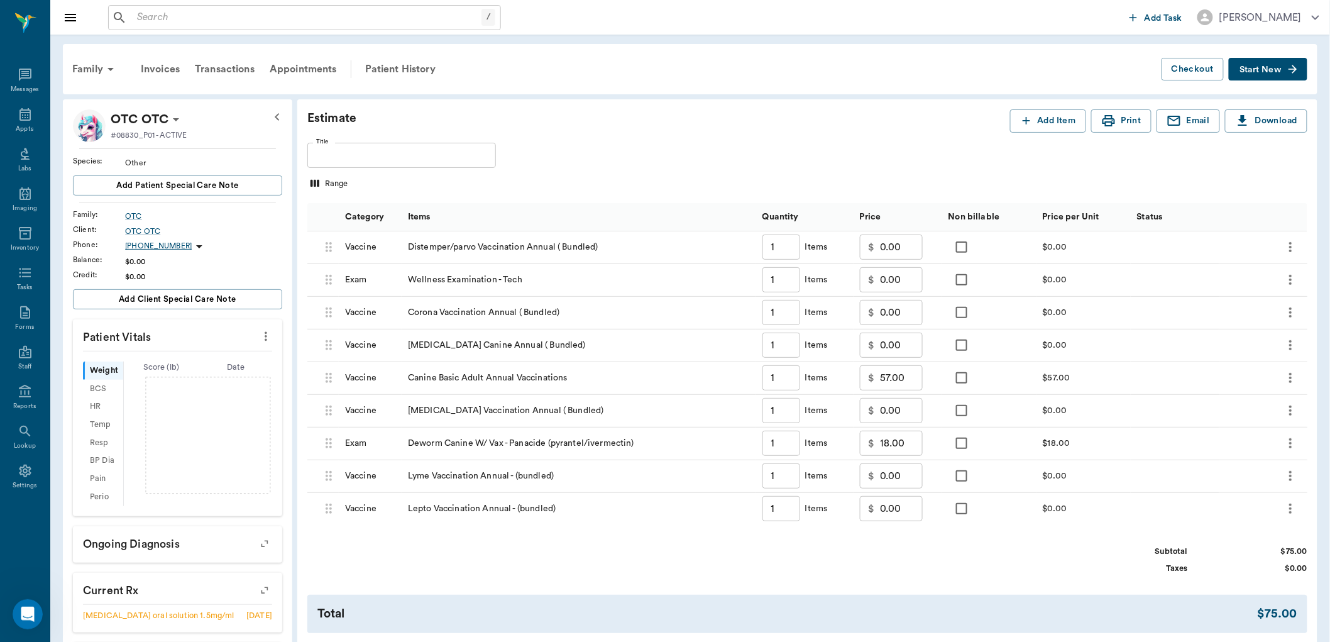
click at [1290, 440] on icon "more" at bounding box center [1290, 443] width 3 height 10
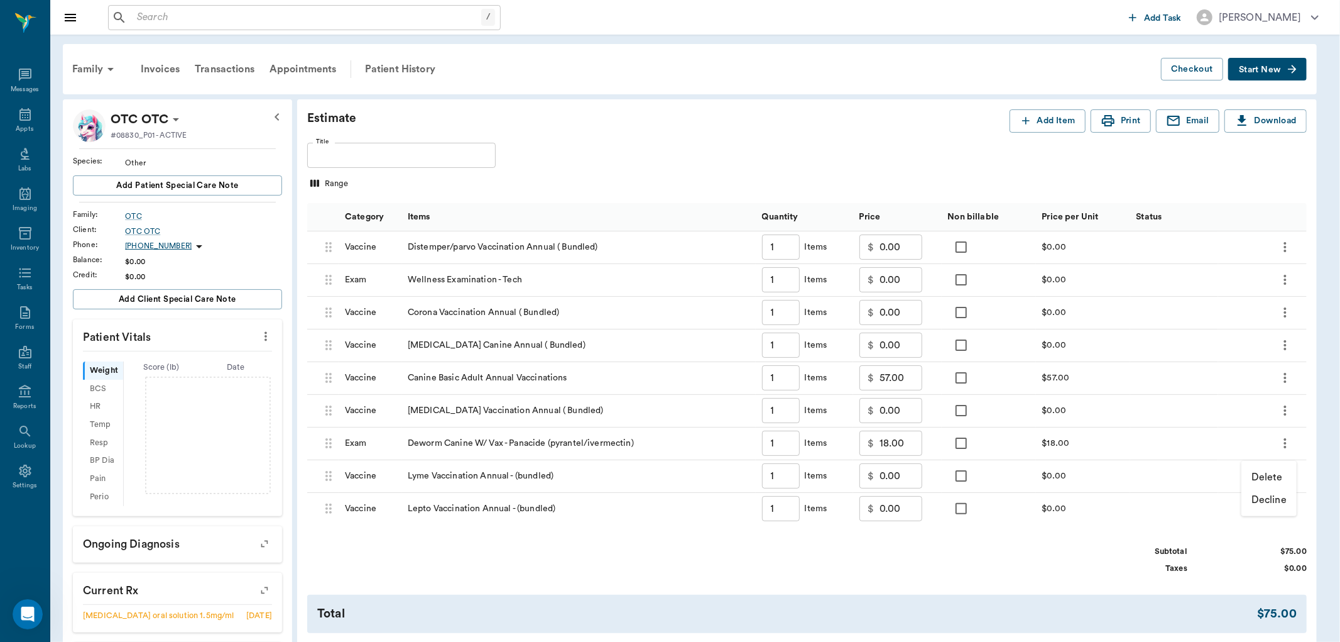
click at [1258, 469] on p "Delete" at bounding box center [1267, 476] width 31 height 15
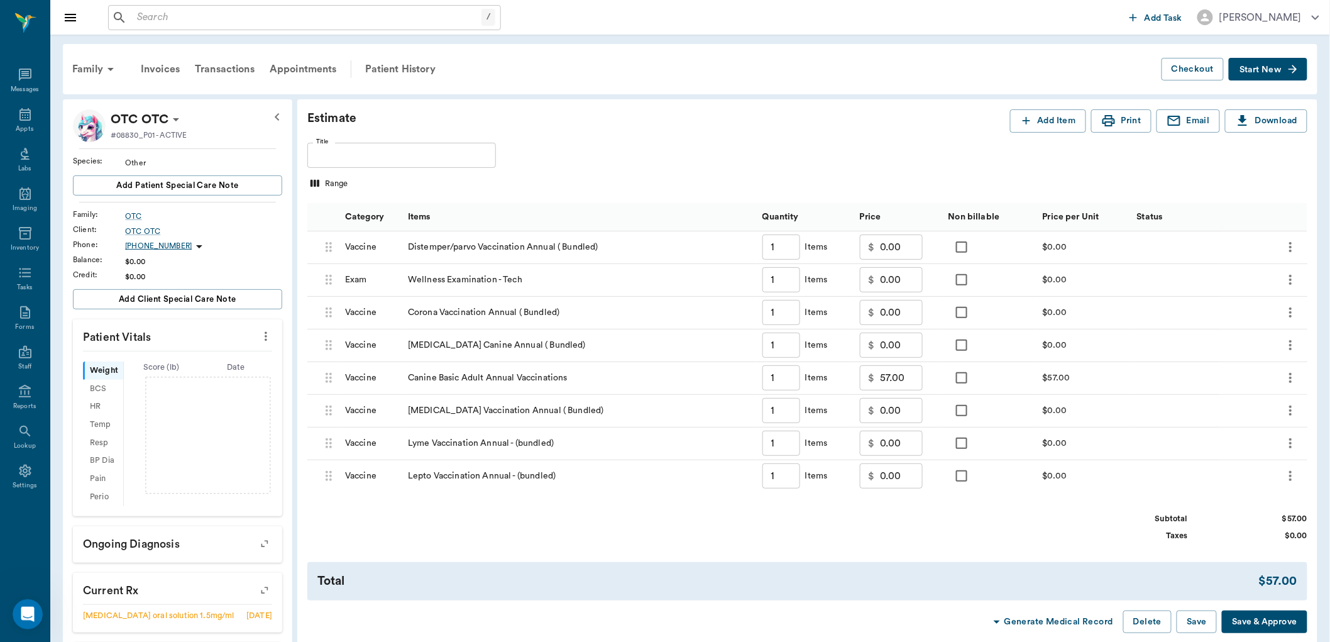
click at [1289, 441] on icon "more" at bounding box center [1290, 442] width 15 height 15
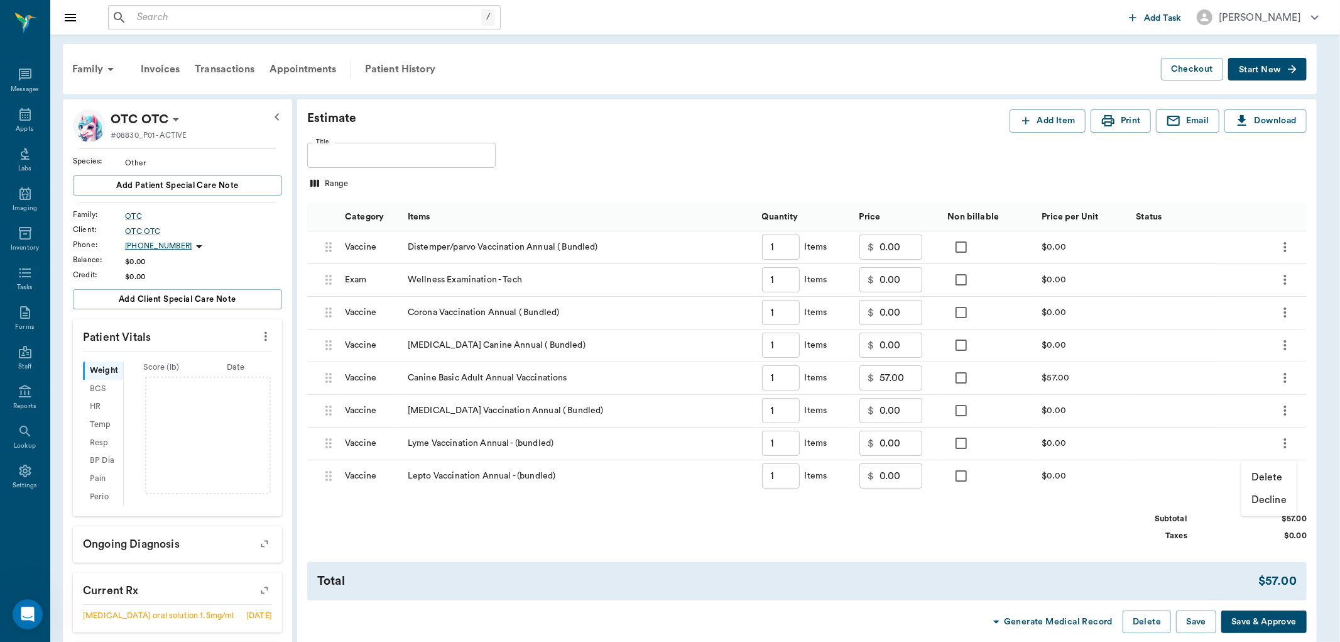
click at [1264, 470] on p "Delete" at bounding box center [1267, 476] width 31 height 15
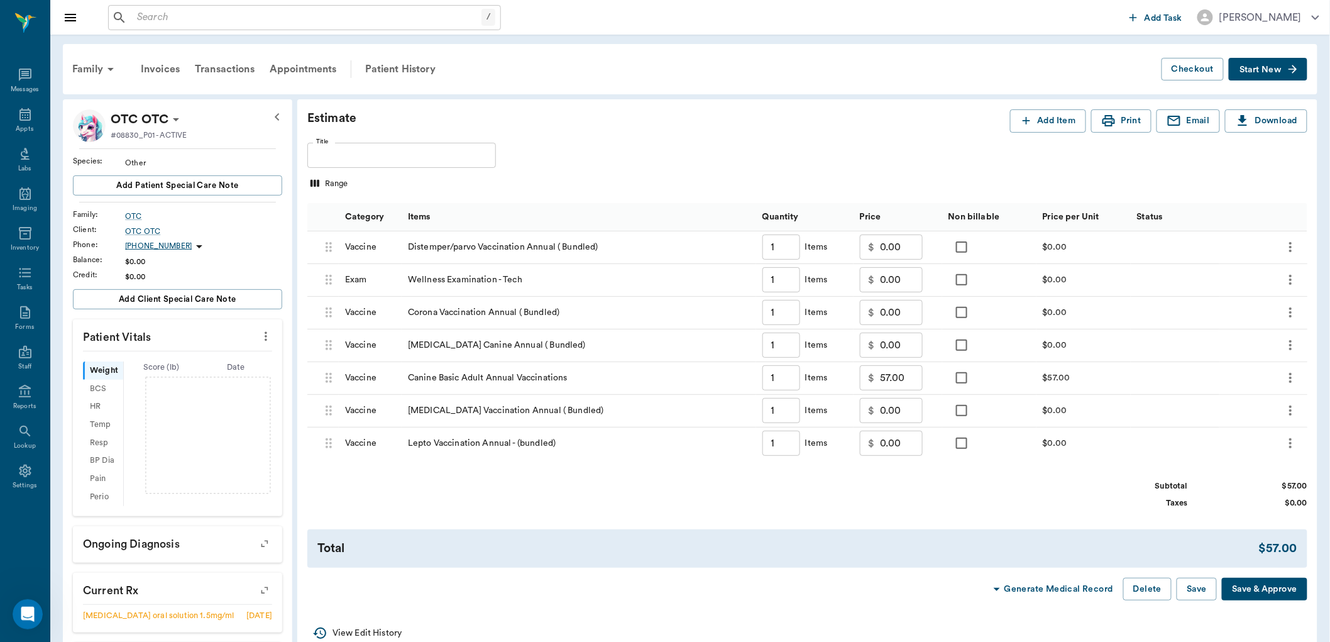
click at [1291, 444] on icon "more" at bounding box center [1290, 443] width 3 height 10
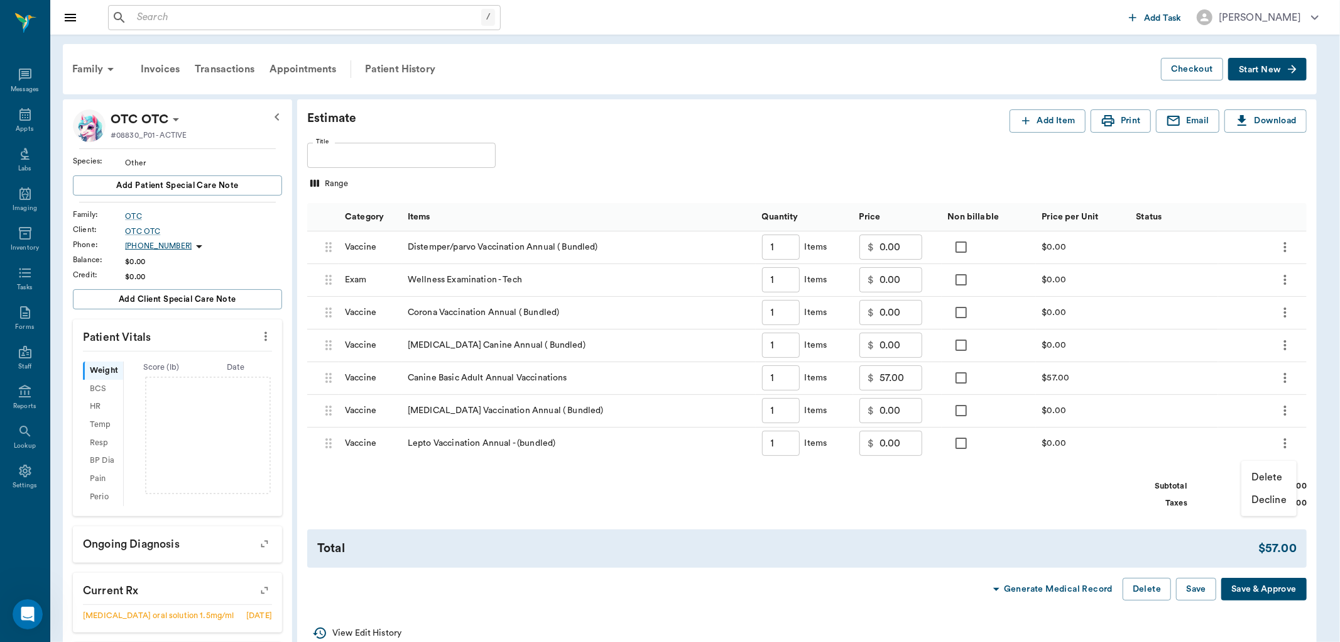
drag, startPoint x: 1146, startPoint y: 588, endPoint x: 1144, endPoint y: 580, distance: 8.4
click at [1146, 584] on div at bounding box center [670, 321] width 1340 height 642
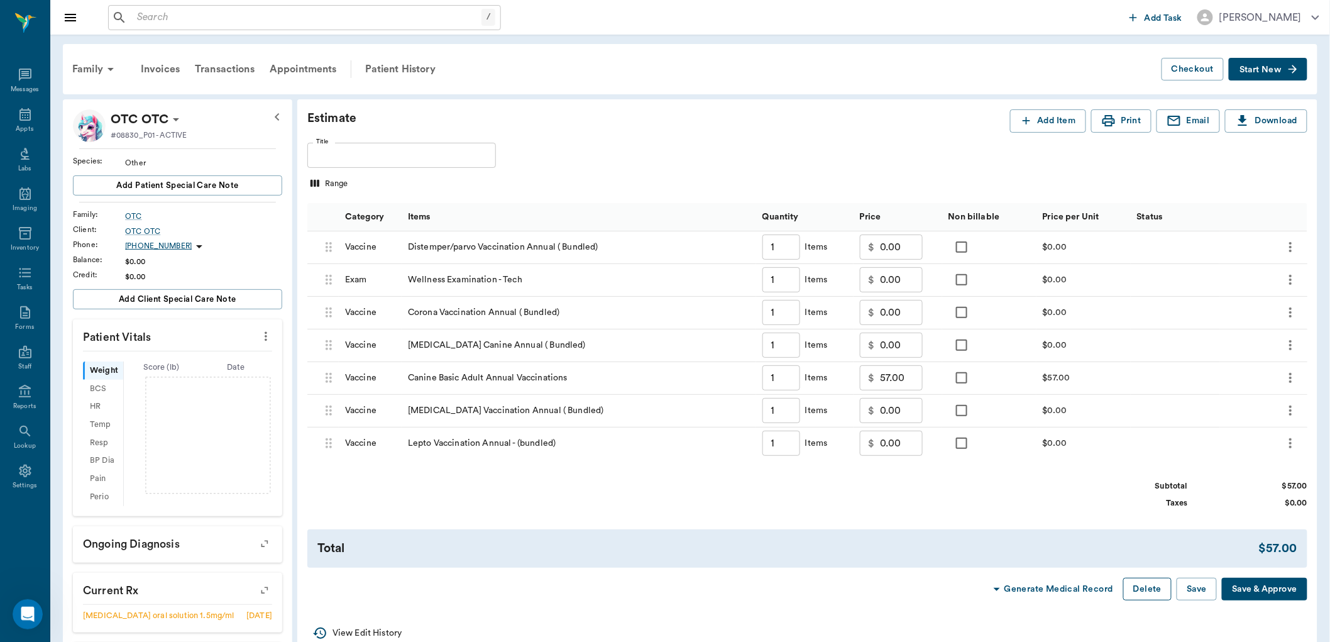
click at [1144, 597] on button "Delete" at bounding box center [1147, 588] width 48 height 23
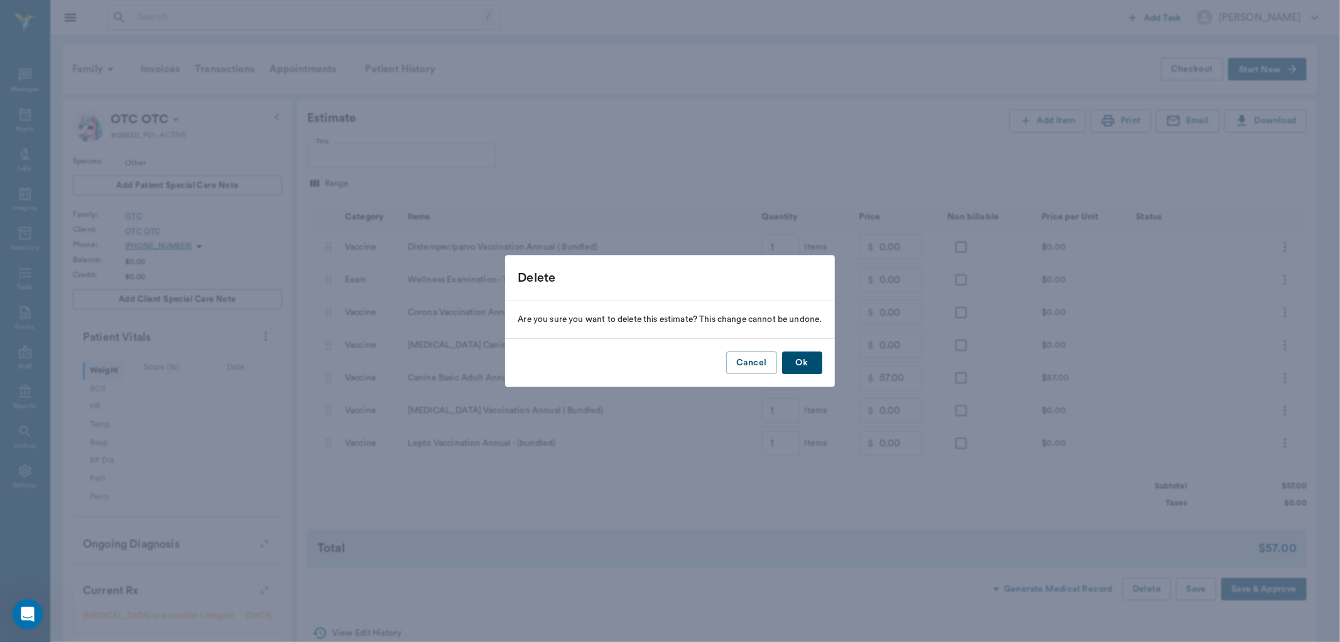
click at [809, 354] on button "Ok" at bounding box center [802, 362] width 40 height 23
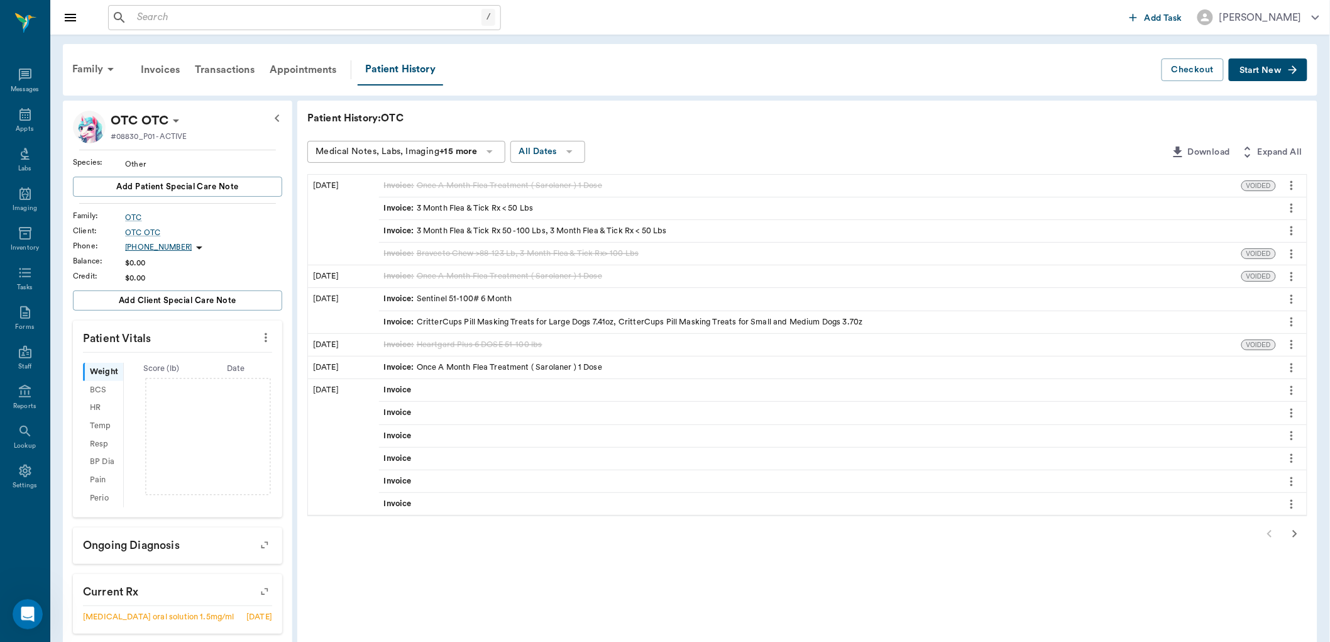
click at [1245, 70] on span "Start New" at bounding box center [1260, 70] width 42 height 0
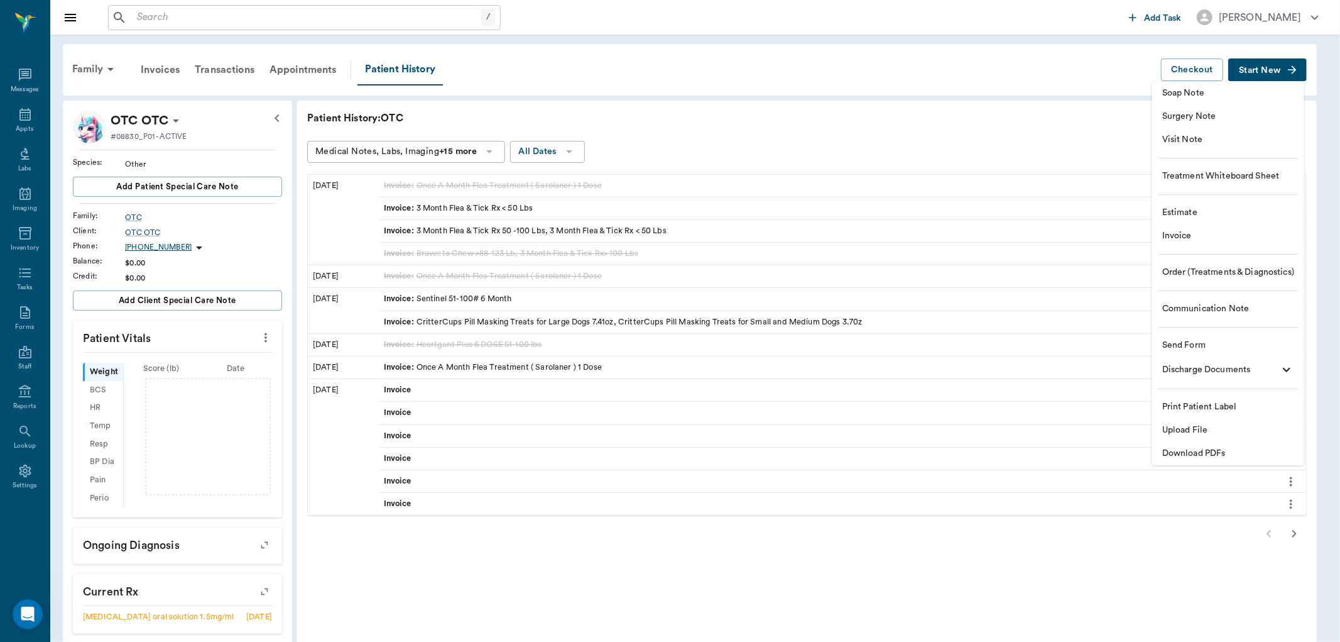
click at [1178, 242] on span "Invoice" at bounding box center [1229, 235] width 132 height 13
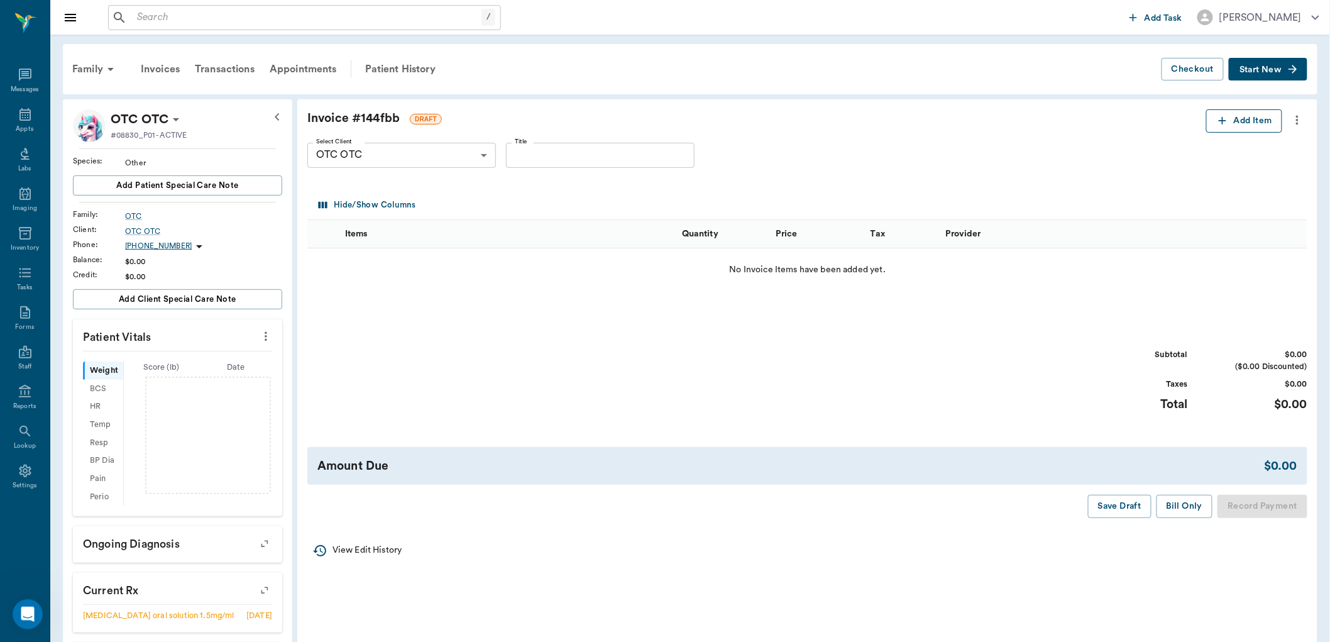
click at [1227, 128] on button "Add Item" at bounding box center [1244, 120] width 76 height 23
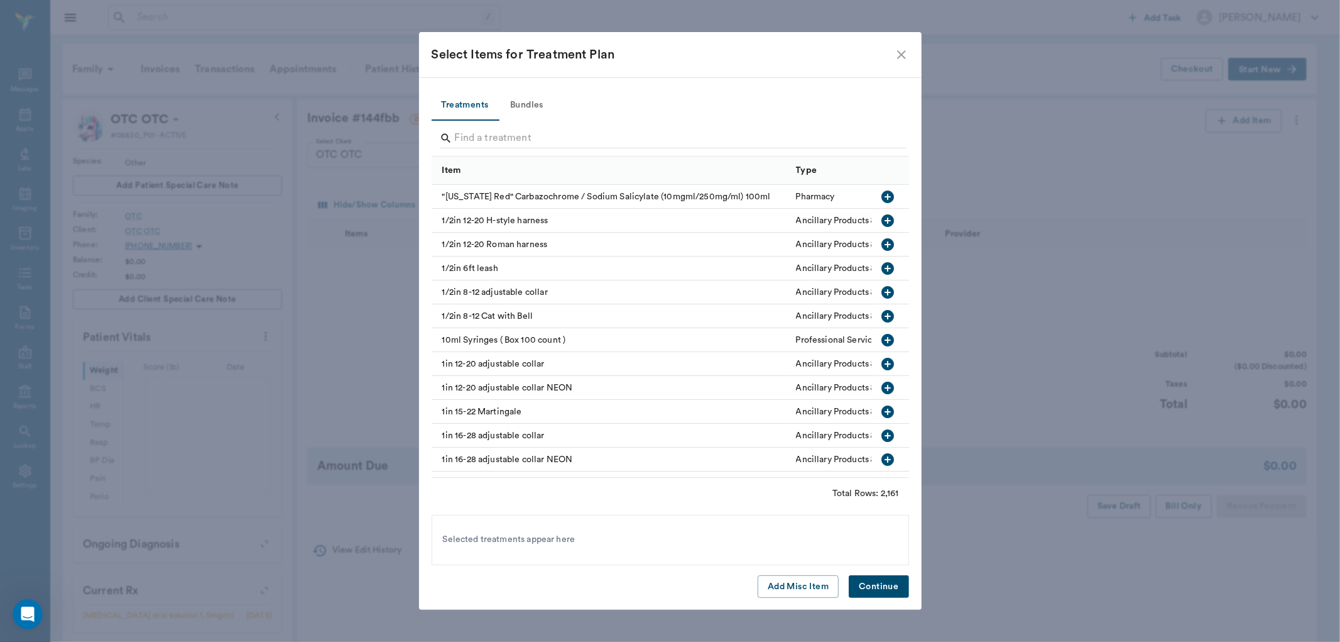
click at [519, 102] on button "Bundles" at bounding box center [527, 105] width 57 height 30
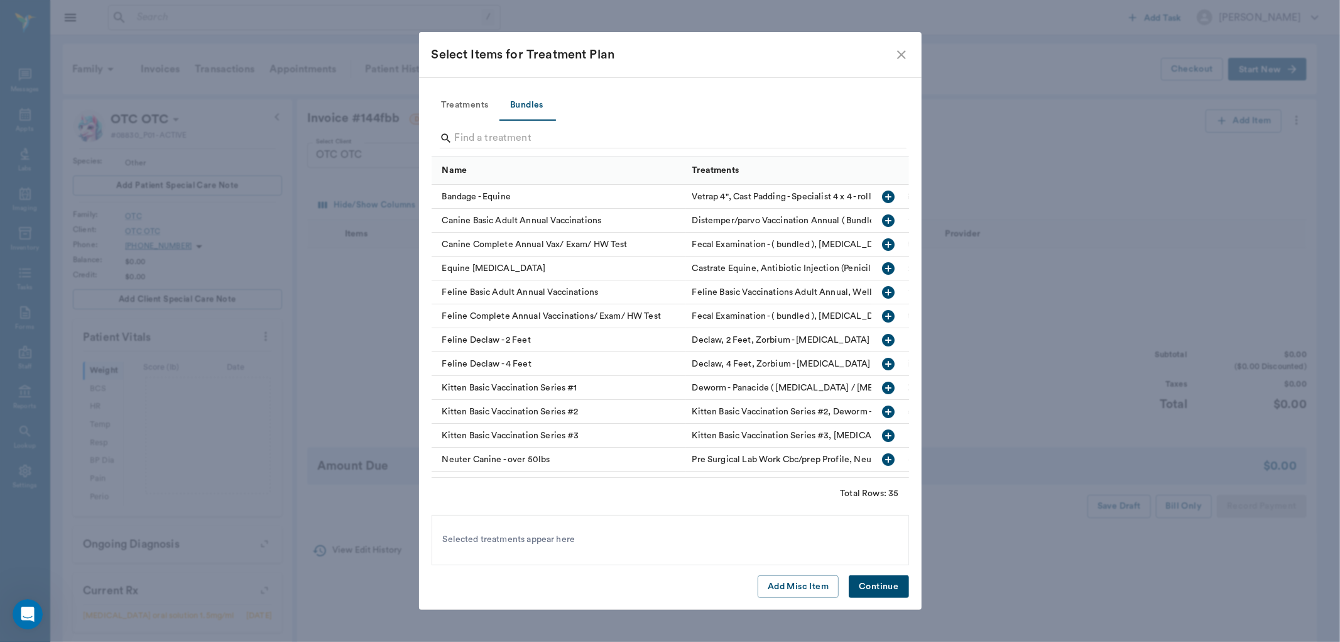
click at [882, 221] on icon "button" at bounding box center [888, 220] width 13 height 13
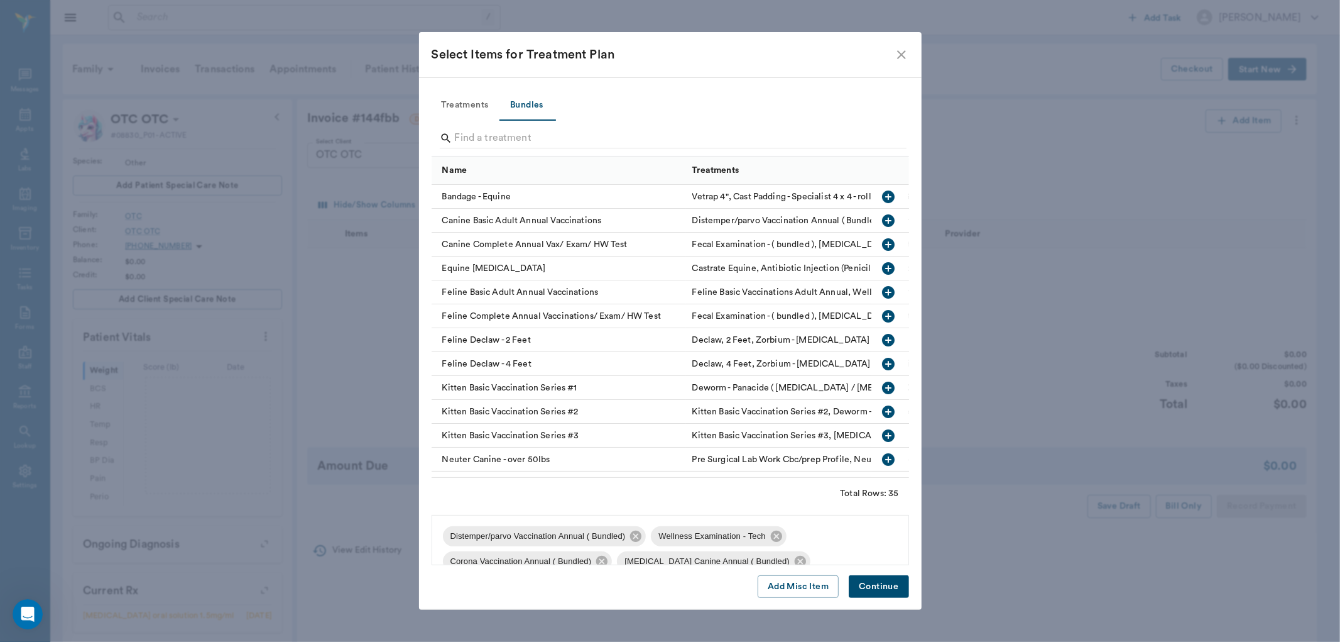
click at [869, 591] on button "Continue" at bounding box center [879, 586] width 60 height 23
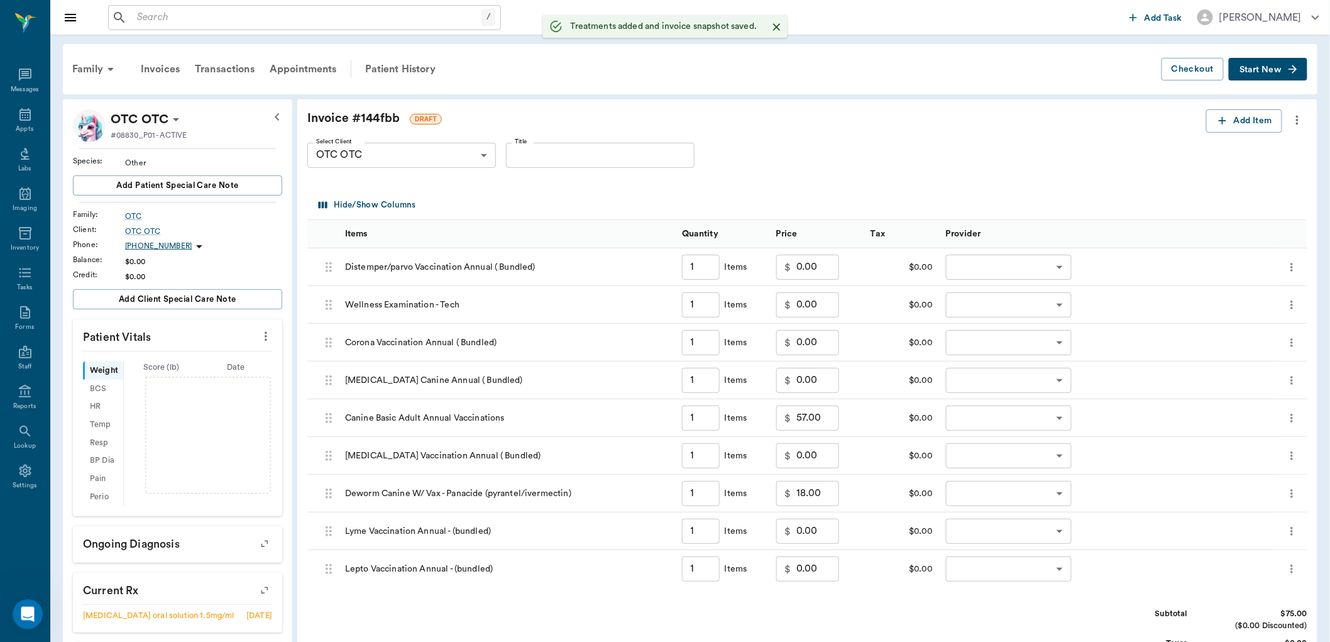
type input "1.00"
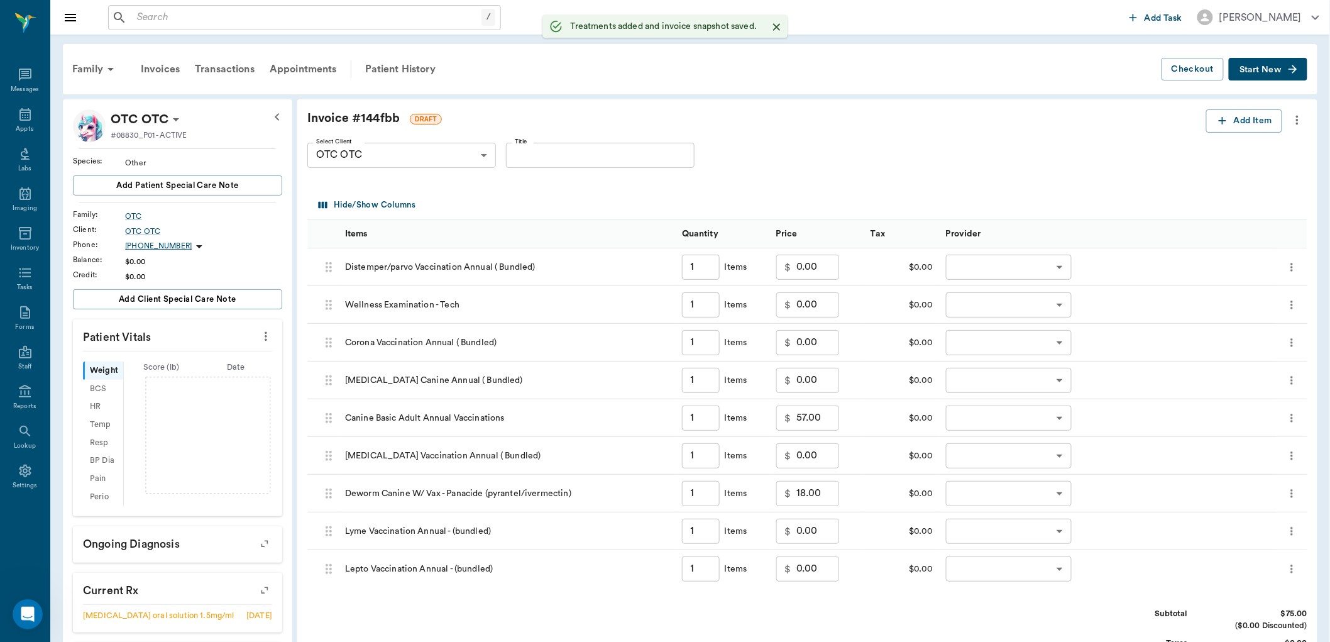
type input "1.00"
click at [19, 108] on icon at bounding box center [25, 114] width 15 height 15
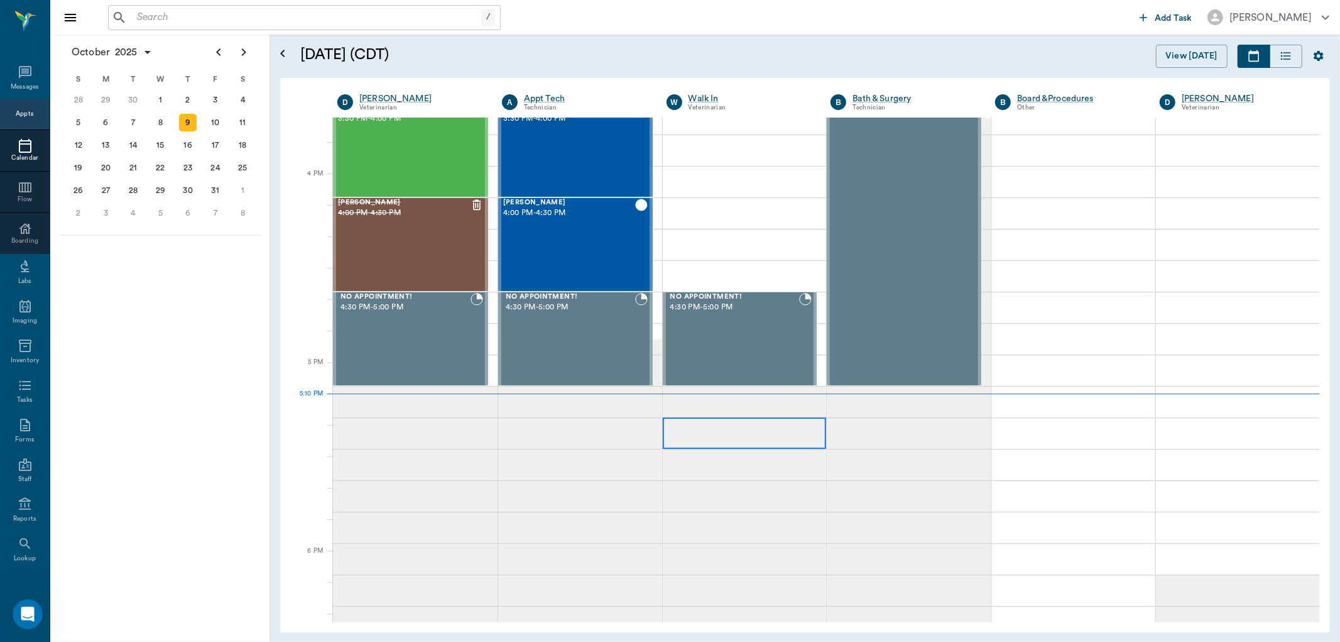
scroll to position [1301, 0]
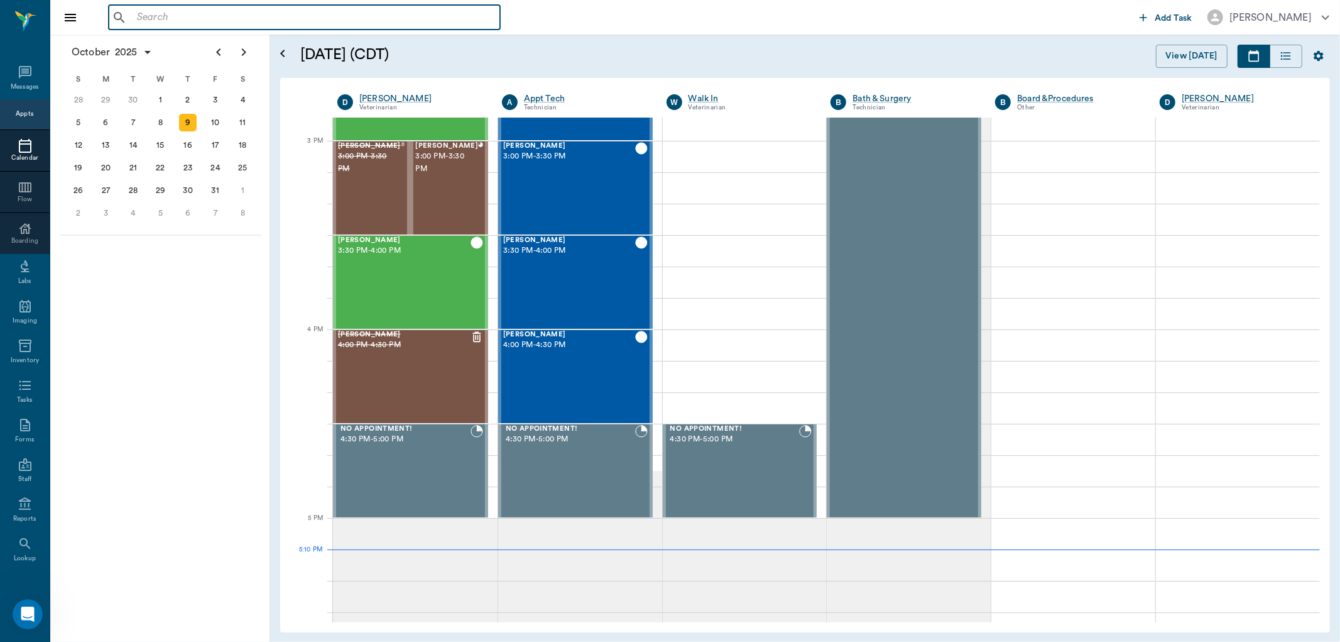
click at [174, 22] on input "text" at bounding box center [313, 18] width 363 height 18
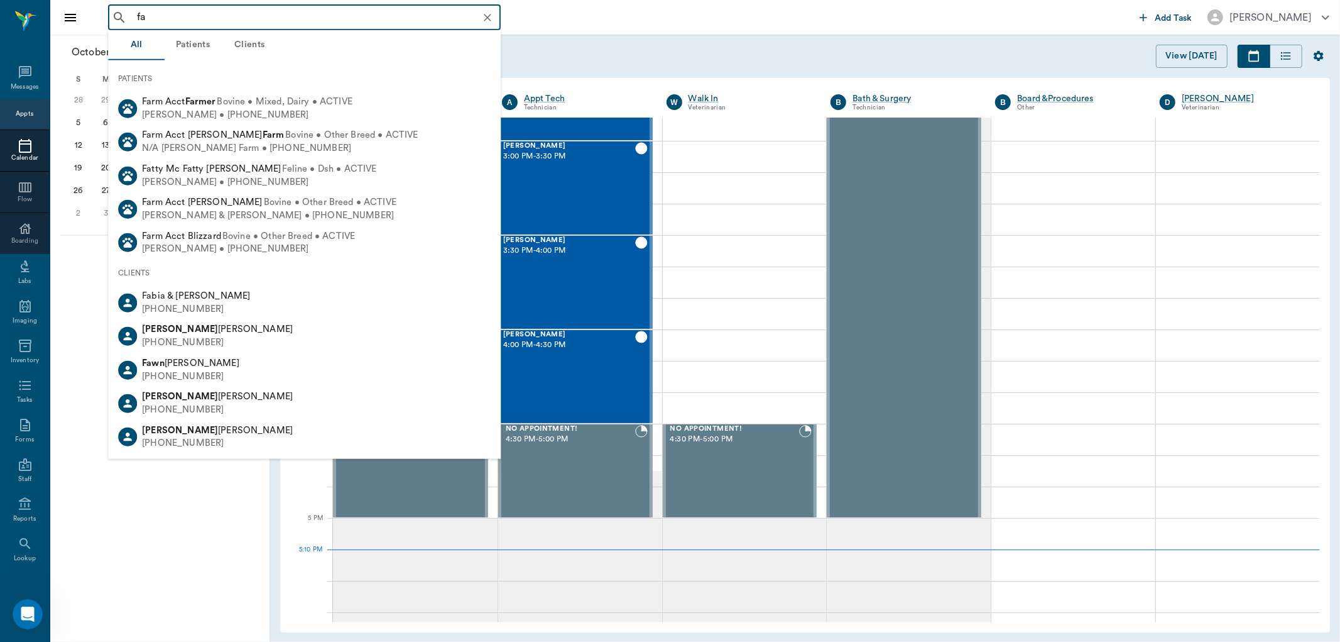
type input "f"
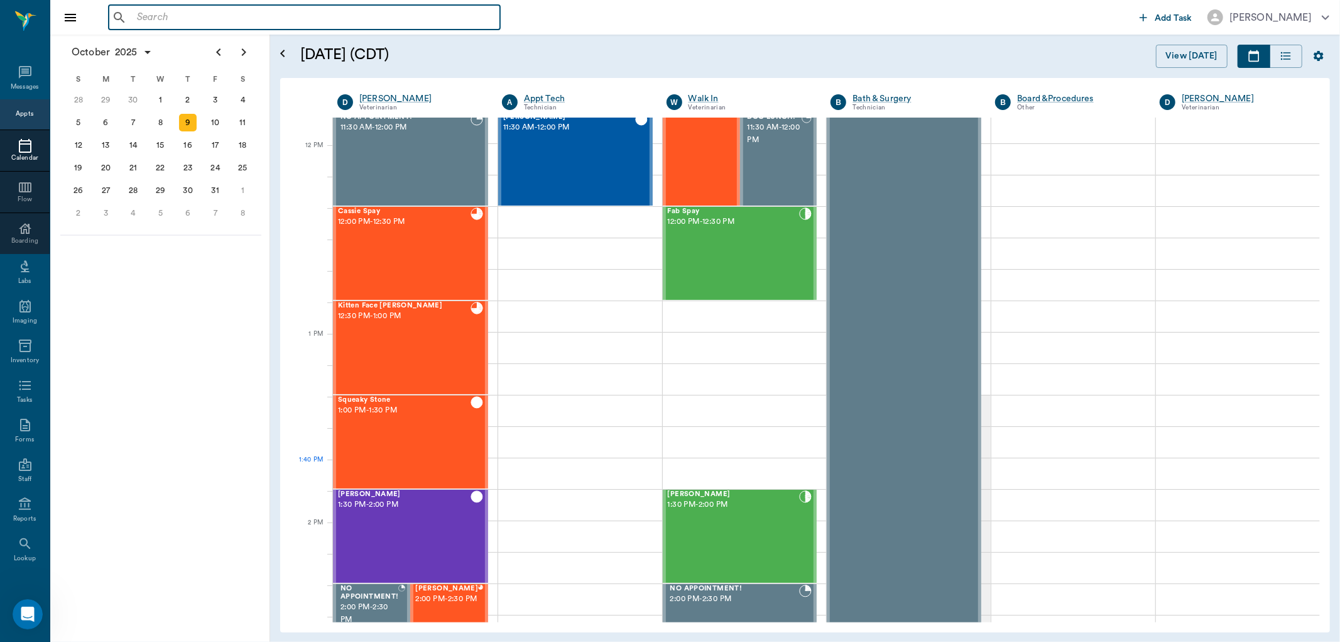
scroll to position [533, 0]
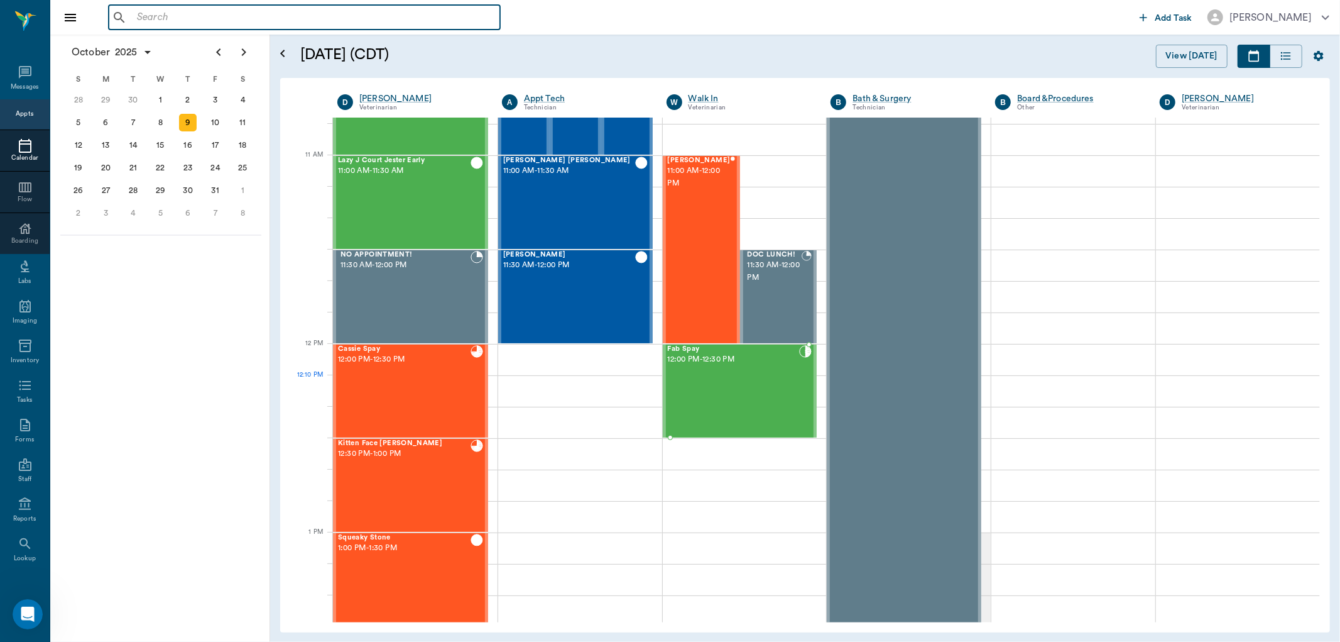
click at [702, 386] on div "Fab Spay 12:00 PM - 12:30 PM" at bounding box center [734, 391] width 132 height 92
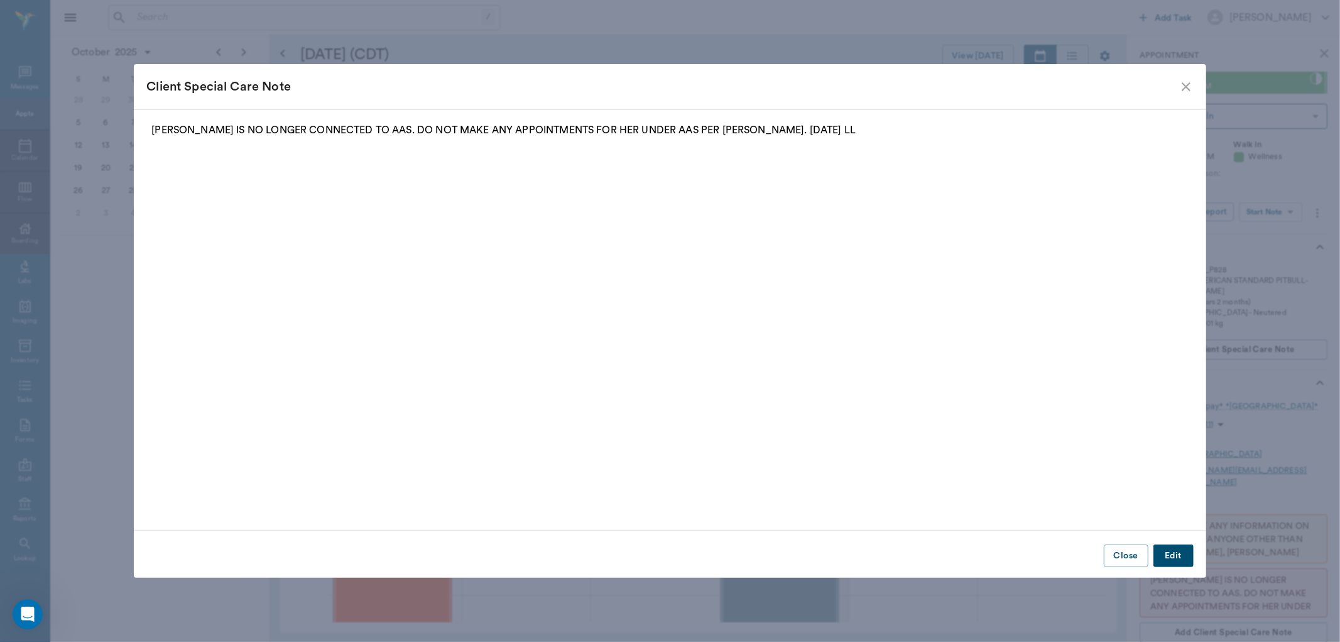
click at [1262, 205] on div "Client Special Care Note [PERSON_NAME] IS NO LONGER CONNECTED TO AAS. DO NOT MA…" at bounding box center [670, 321] width 1340 height 642
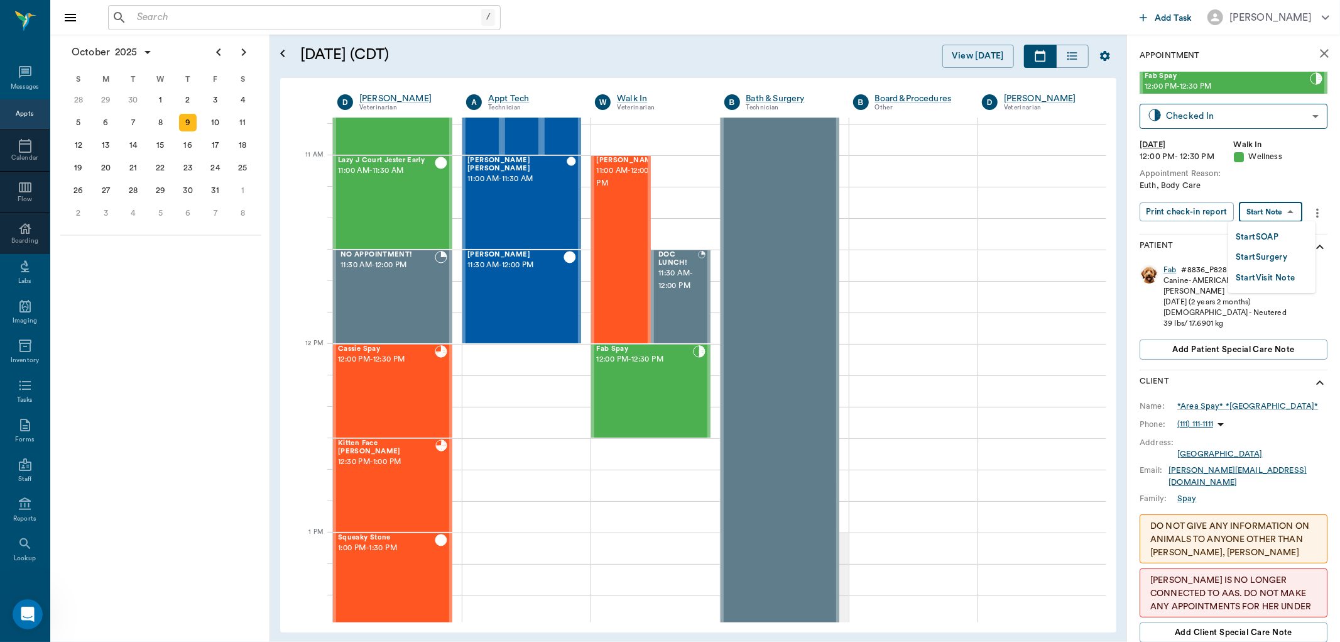
click at [1260, 211] on body "/ ​ Add Task [PERSON_NAME] Nectar Messages Appts Calendar Flow Boarding Labs Im…" at bounding box center [670, 321] width 1340 height 642
click at [1252, 234] on button "Start SOAP" at bounding box center [1257, 237] width 43 height 14
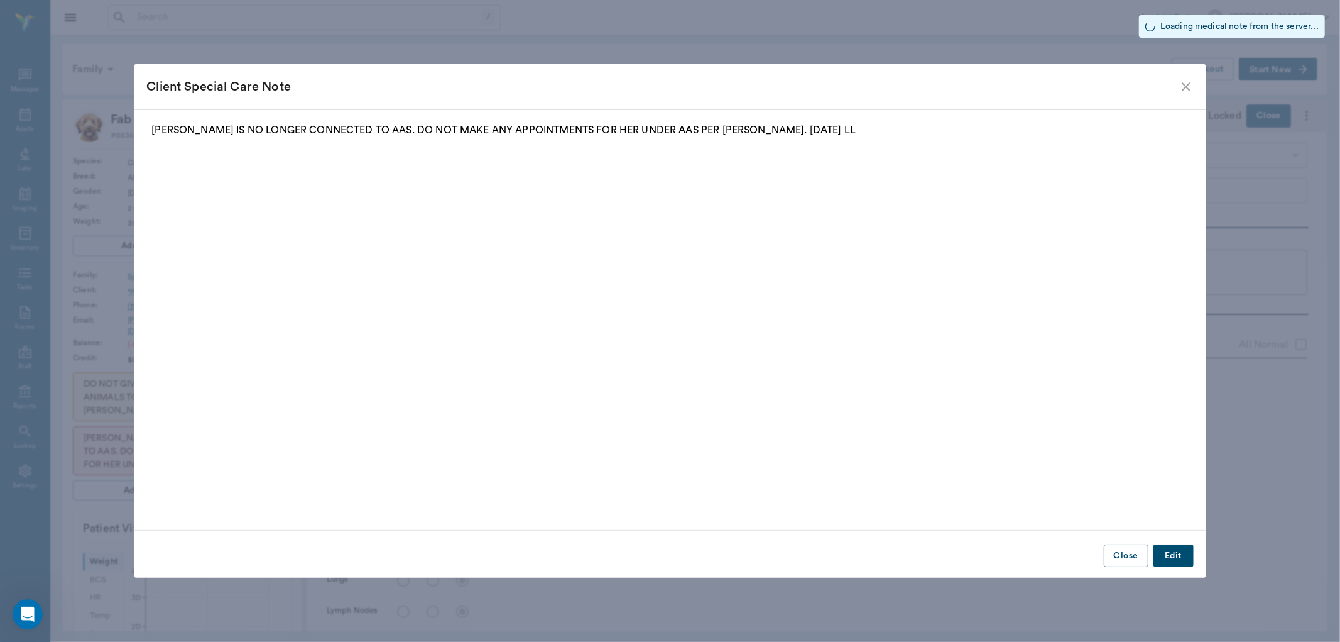
click at [1180, 82] on icon "close" at bounding box center [1186, 86] width 15 height 15
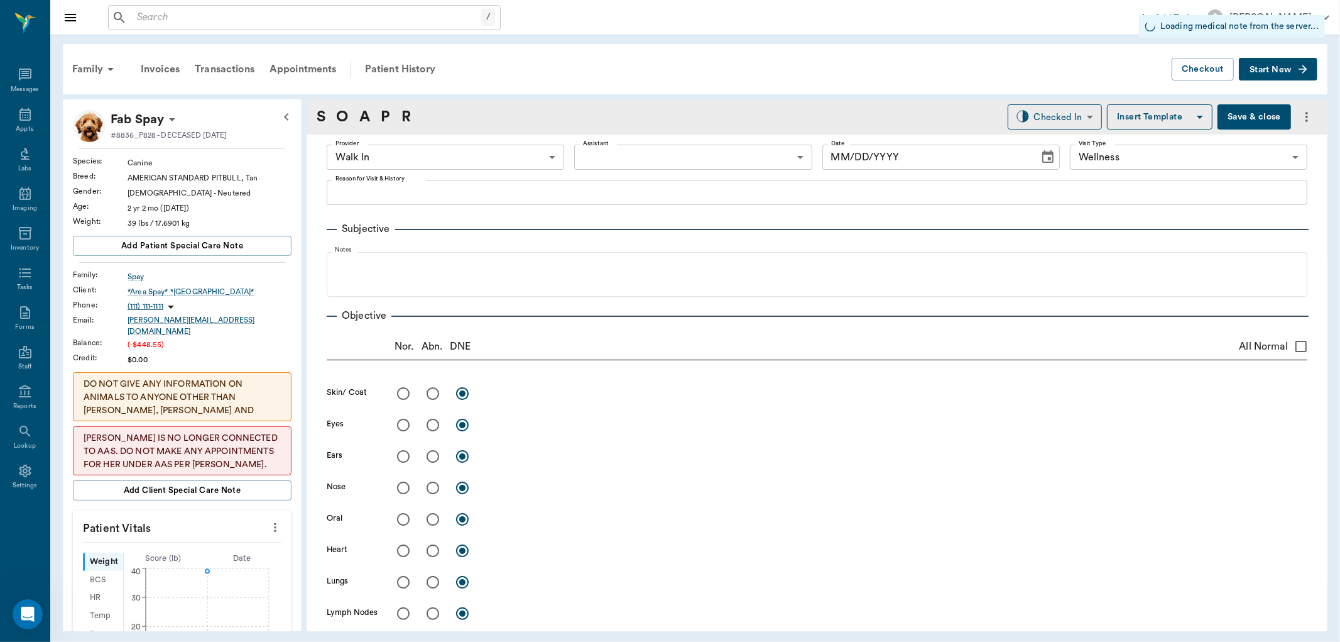
type input "63ee68728bdb516679580557"
type input "[DATE]"
type input "65d2be4f46e3a538d89b8c14"
type textarea "Euth, Body Care"
click at [268, 522] on icon "more" at bounding box center [275, 527] width 14 height 15
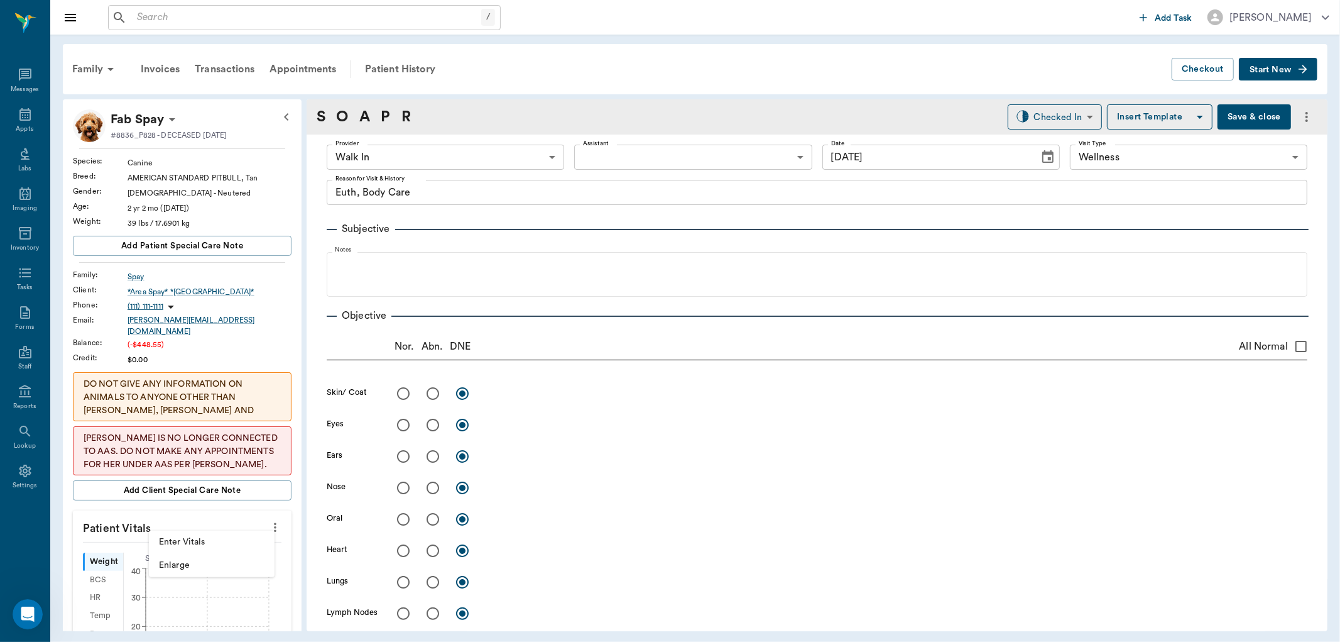
click at [207, 534] on li "Enter Vitals" at bounding box center [212, 541] width 126 height 23
click at [193, 560] on input "text" at bounding box center [181, 564] width 109 height 25
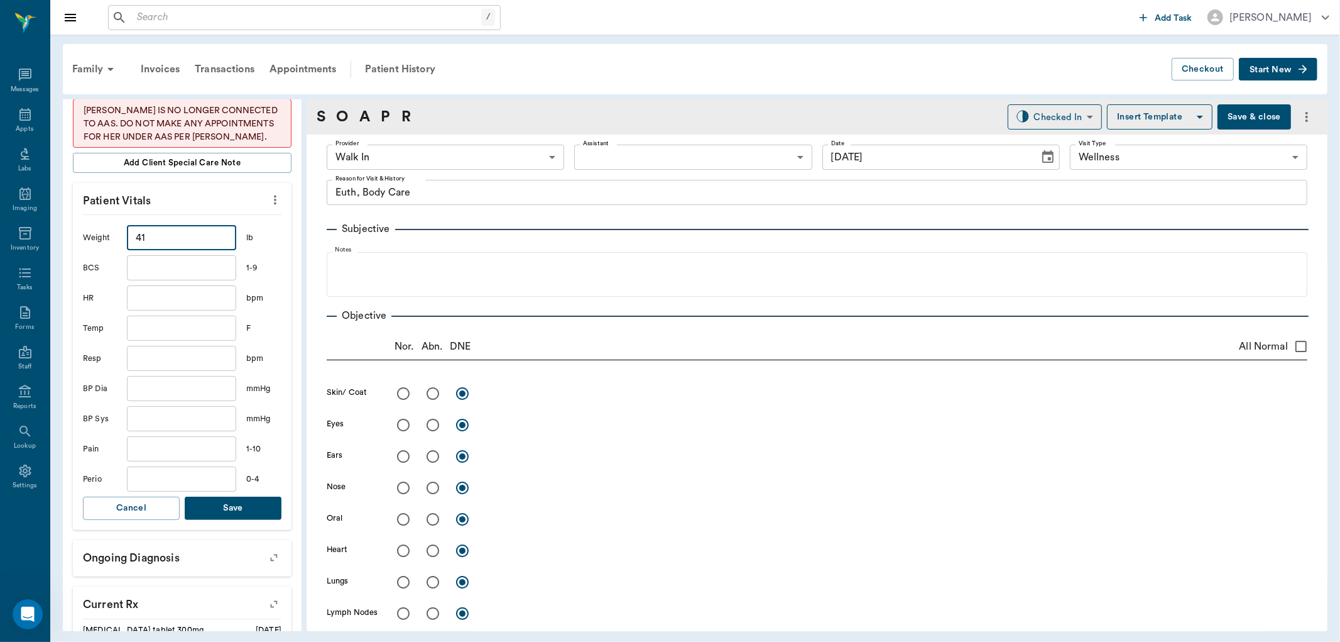
scroll to position [349, 0]
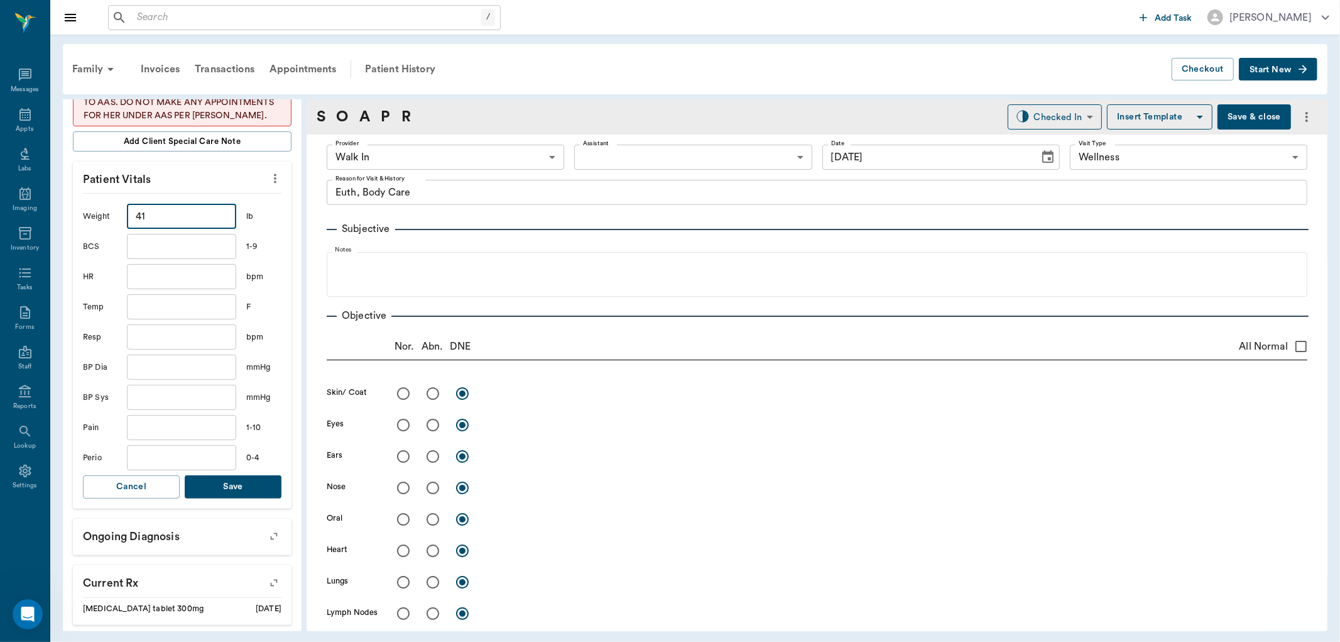
type input "41"
click at [239, 475] on button "Save" at bounding box center [233, 486] width 97 height 23
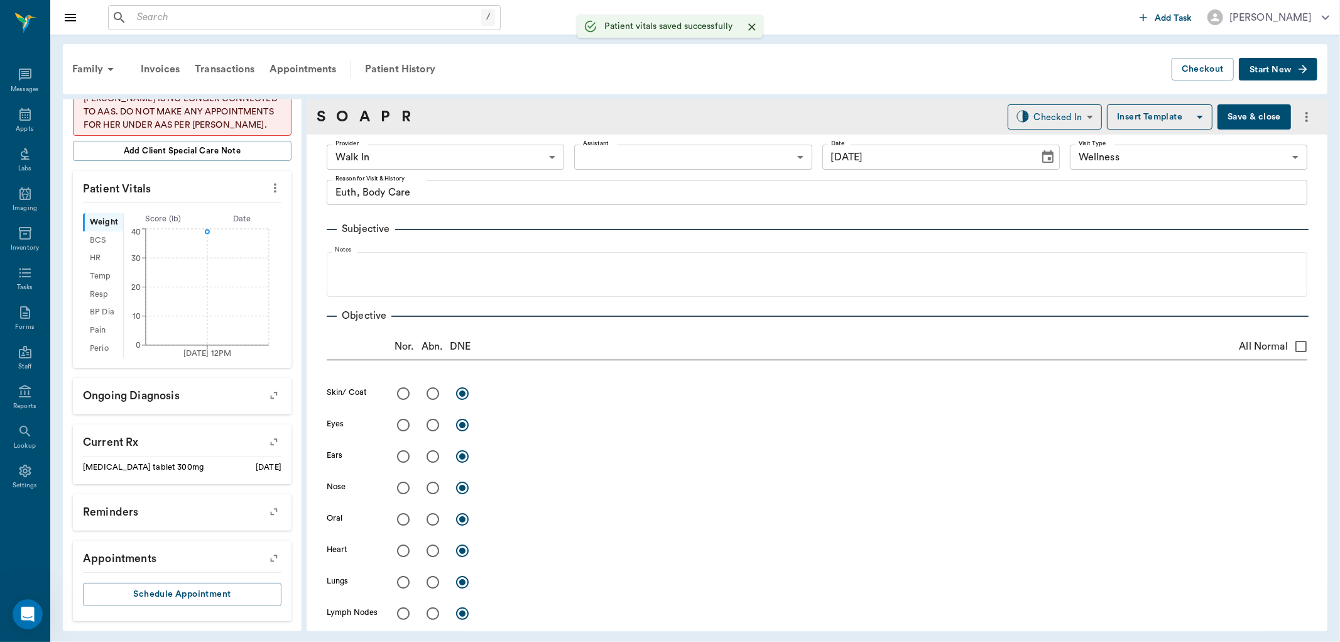
scroll to position [332, 0]
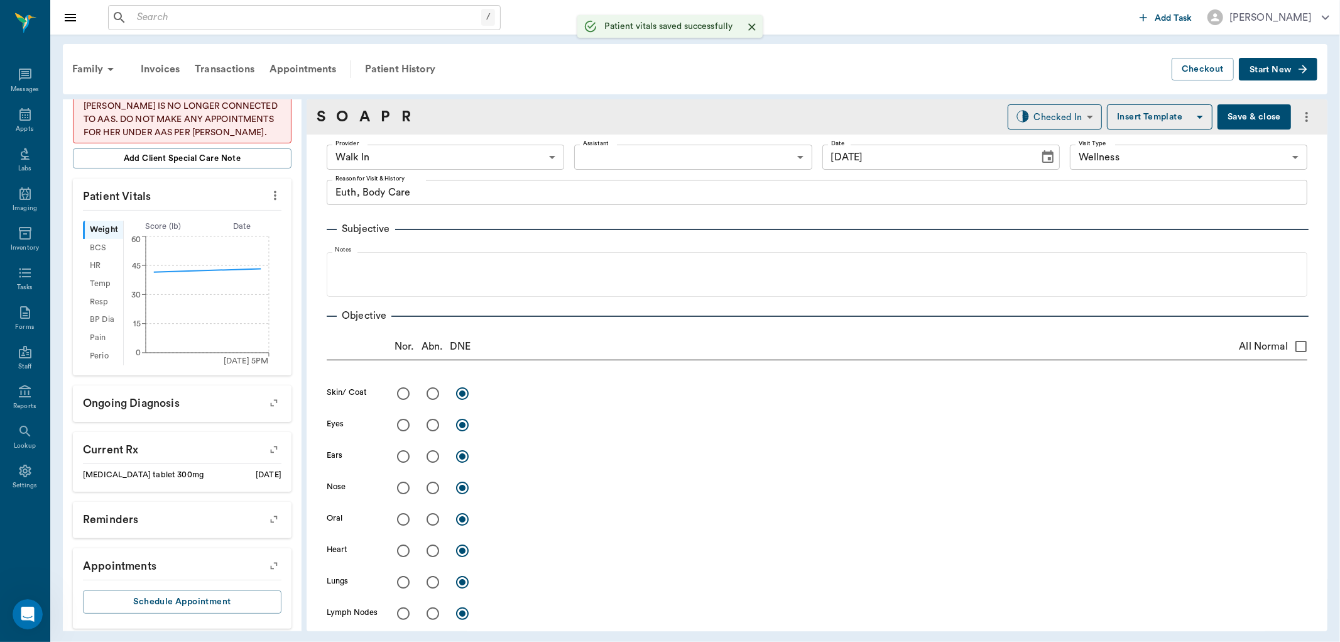
click at [388, 150] on body "/ ​ Add Task [PERSON_NAME] Nectar Messages Appts Labs Imaging Inventory Tasks F…" at bounding box center [670, 321] width 1340 height 642
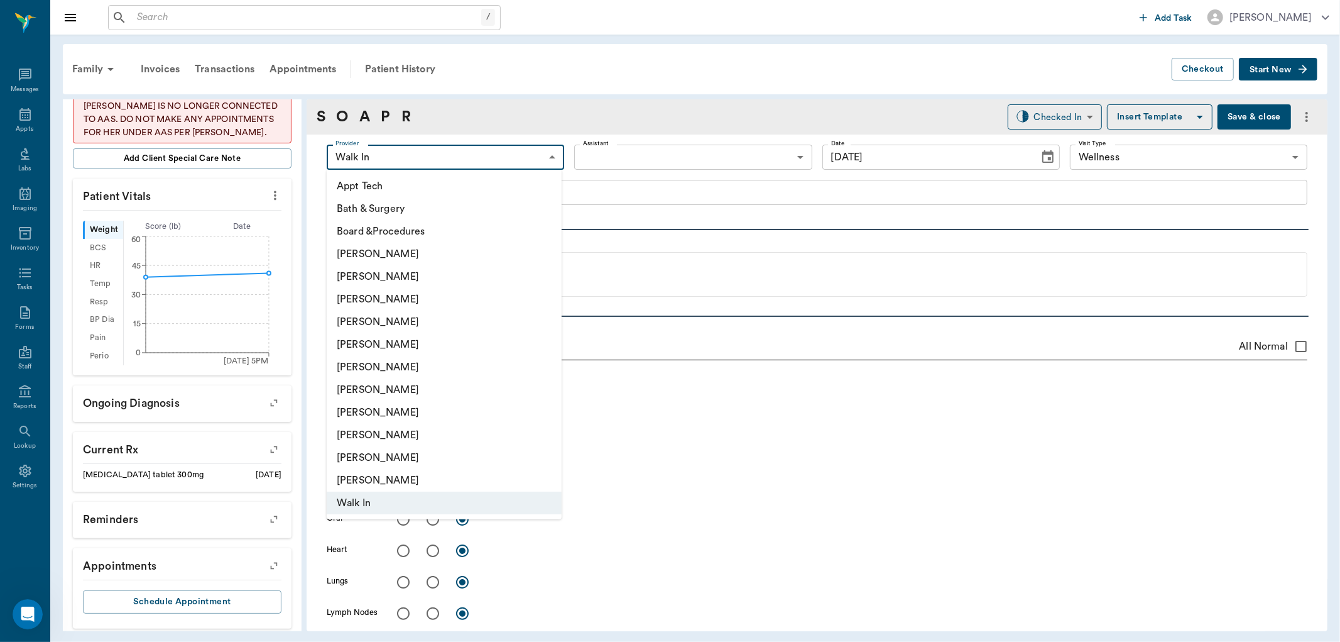
click at [398, 322] on li "[PERSON_NAME]" at bounding box center [444, 321] width 235 height 23
type input "63ec2f075fda476ae8351a4d"
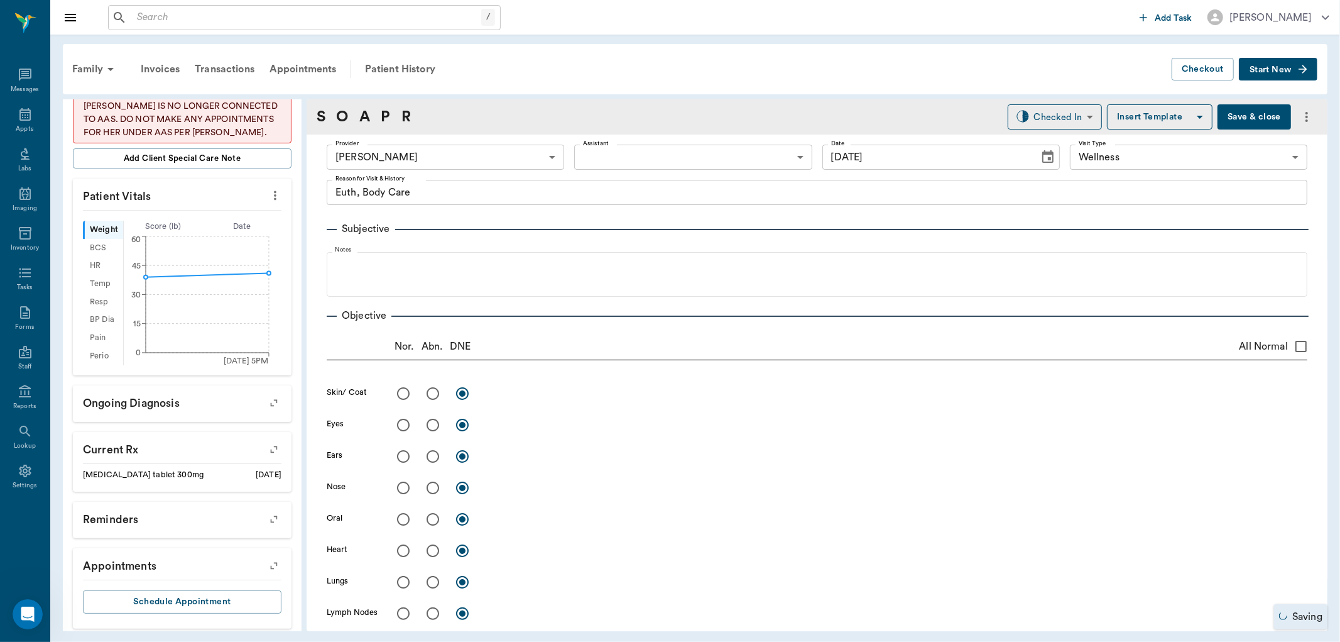
click at [380, 109] on div "S O A P R" at bounding box center [364, 117] width 94 height 23
click at [381, 116] on link "P" at bounding box center [385, 117] width 9 height 23
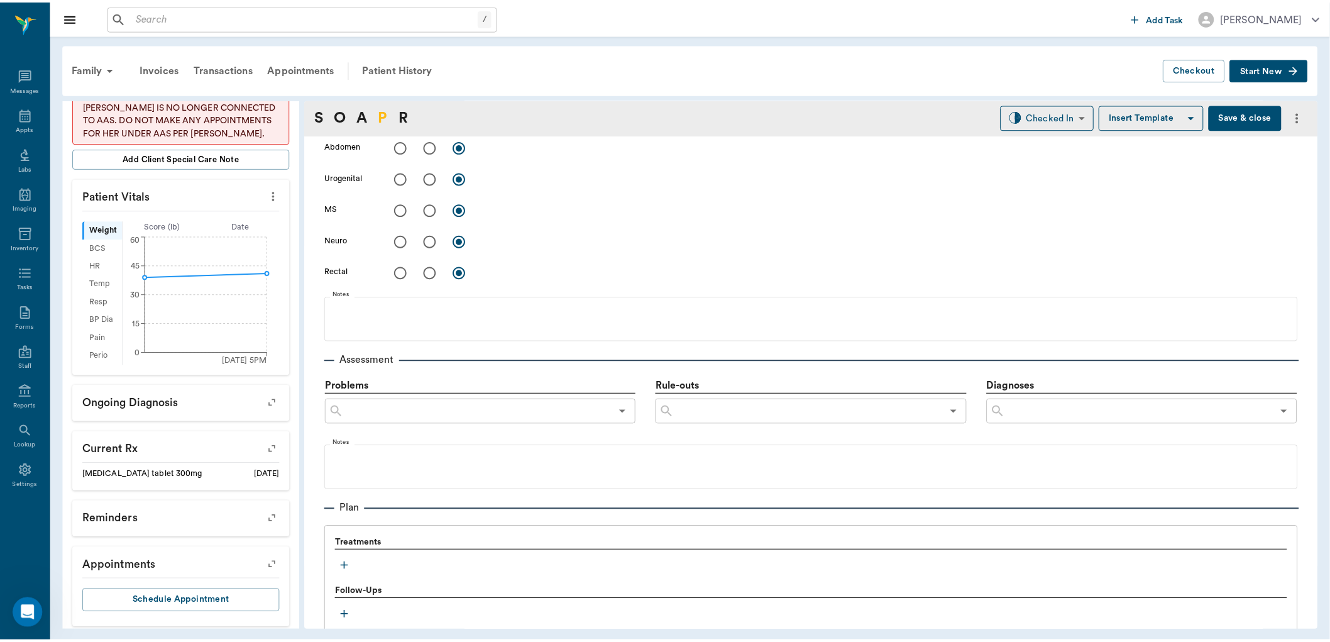
scroll to position [680, 0]
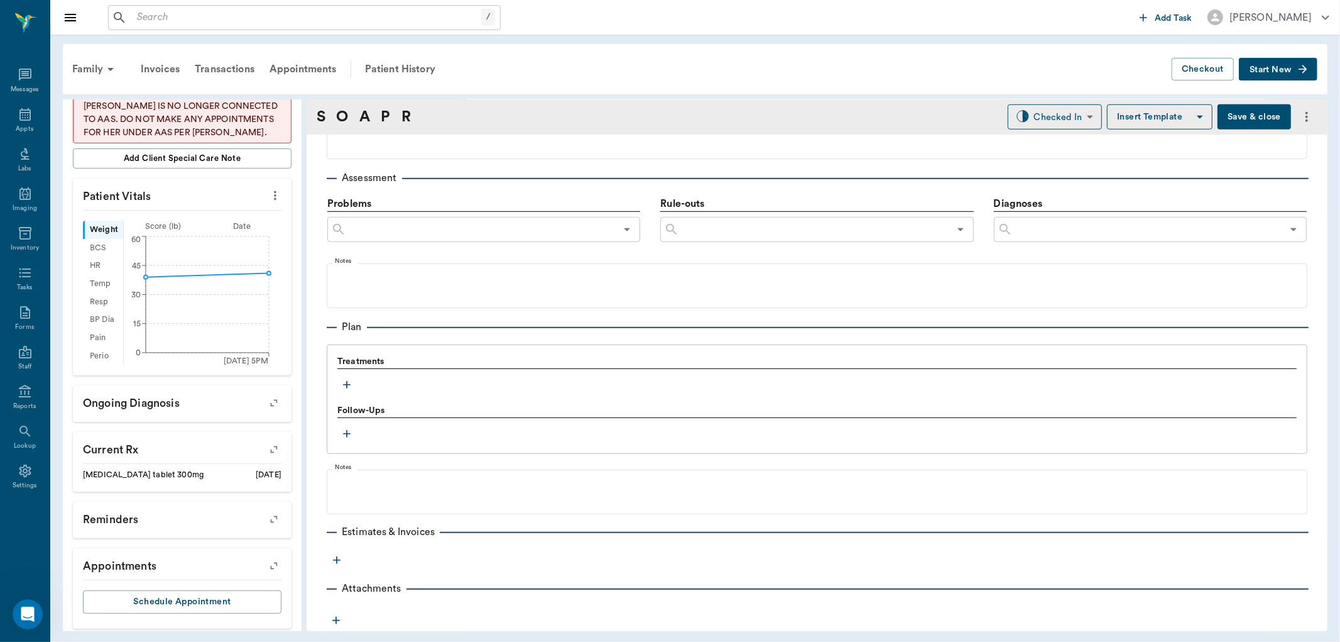
click at [1247, 107] on button "Save & close" at bounding box center [1255, 116] width 74 height 25
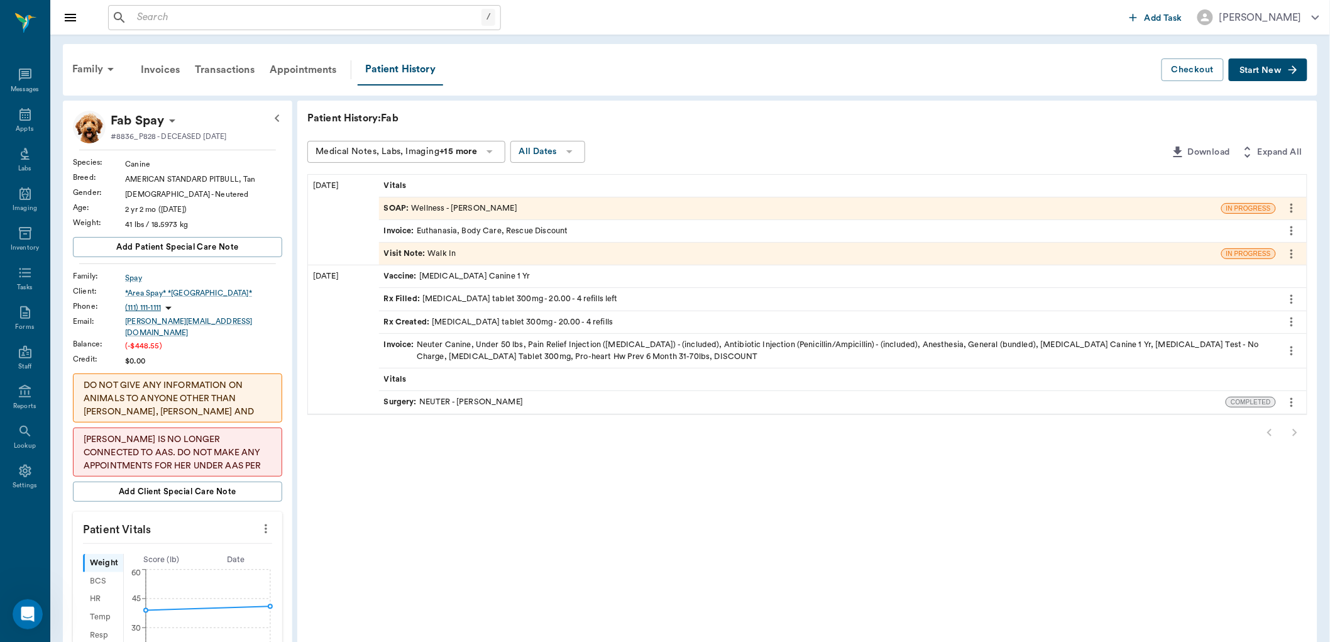
click at [1289, 209] on icon "more" at bounding box center [1291, 207] width 14 height 15
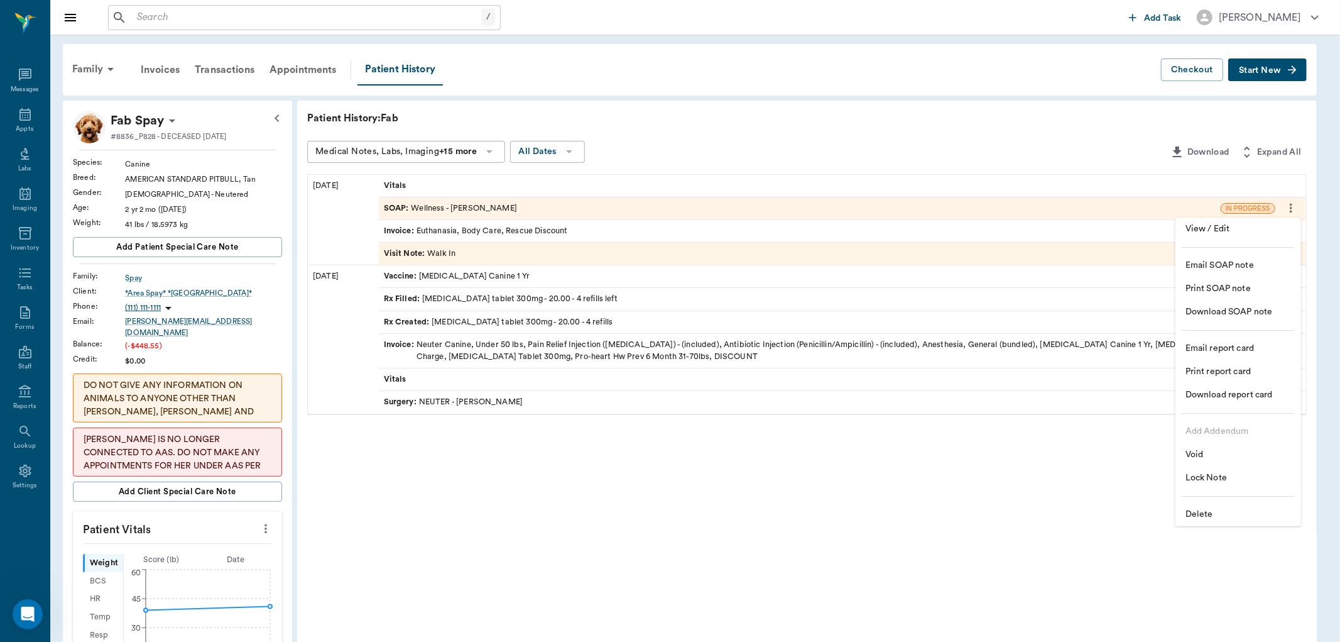
click at [1203, 522] on li "Delete" at bounding box center [1239, 514] width 126 height 23
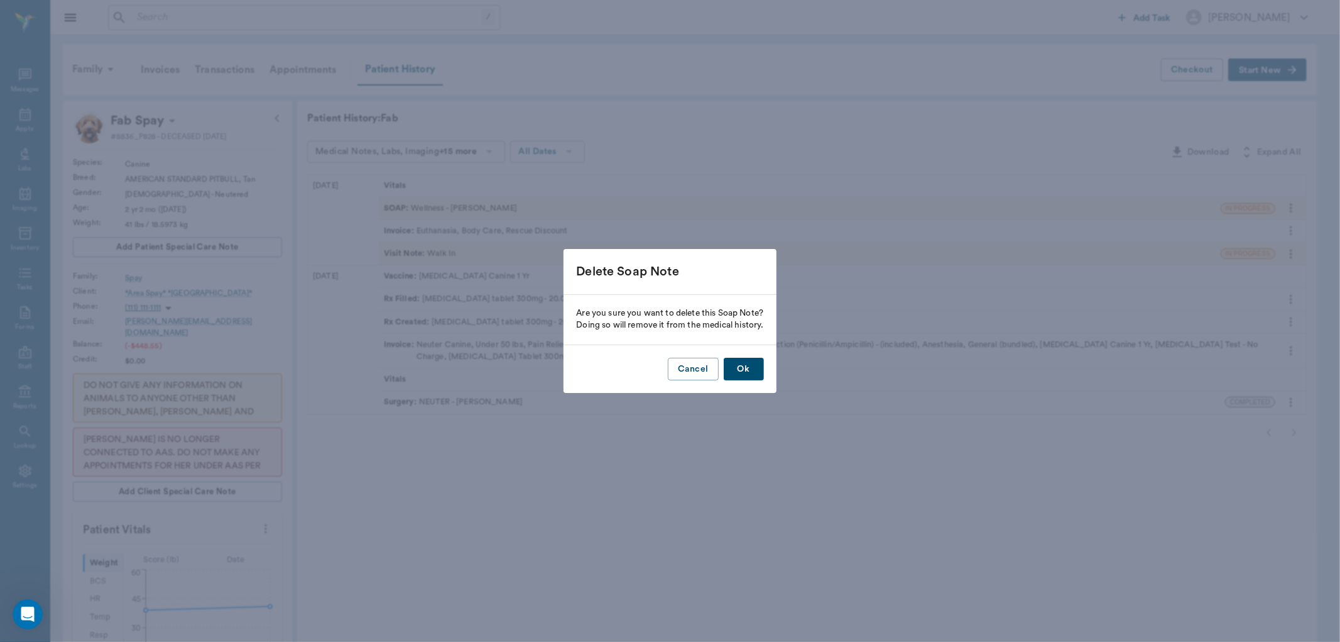
click at [747, 369] on button "Ok" at bounding box center [744, 369] width 40 height 23
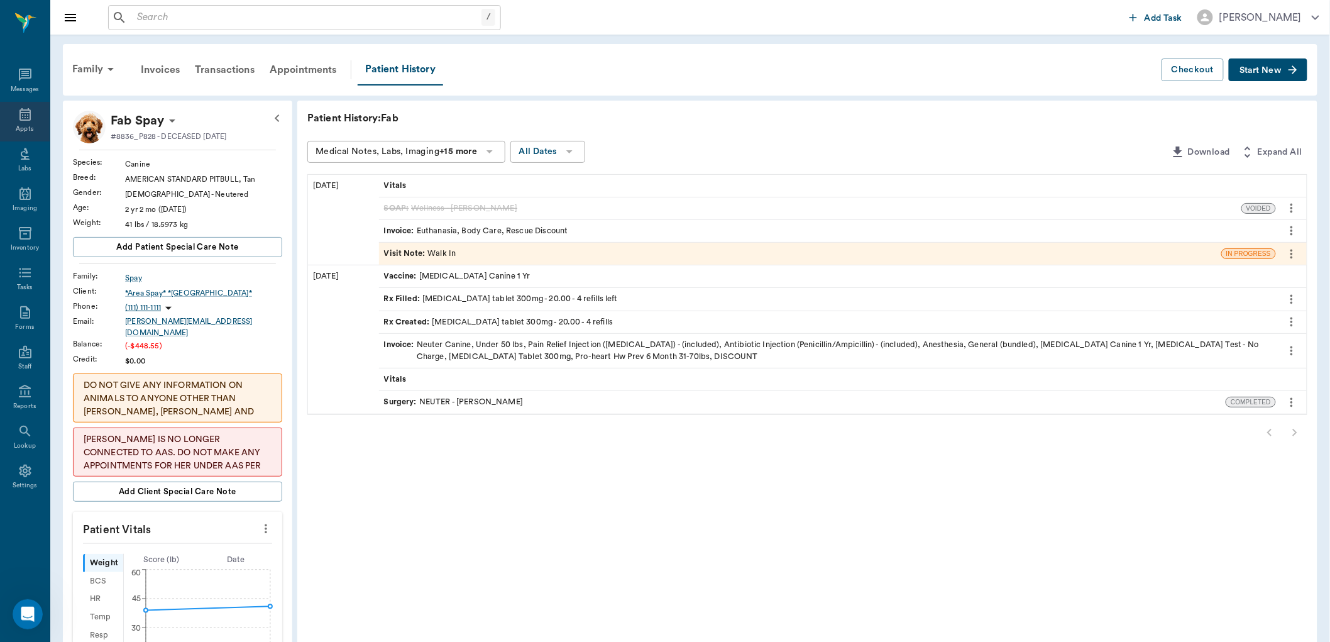
click at [33, 122] on div "Appts" at bounding box center [25, 122] width 50 height 40
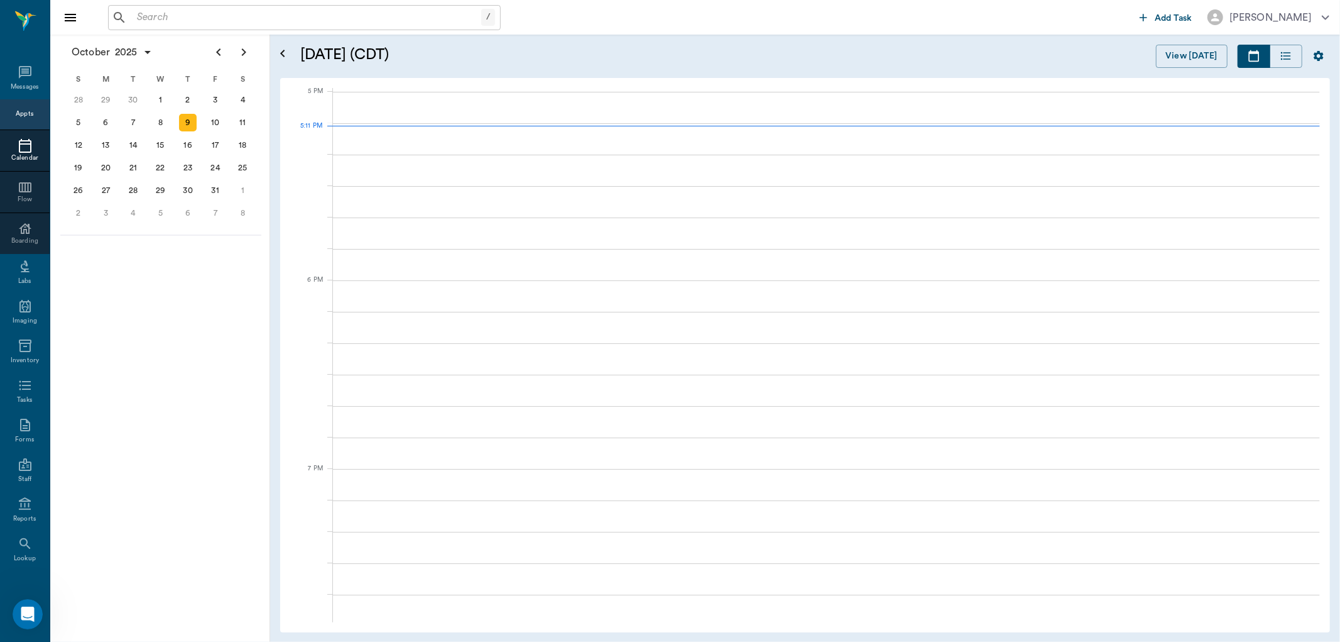
scroll to position [1698, 0]
